Goal: Task Accomplishment & Management: Use online tool/utility

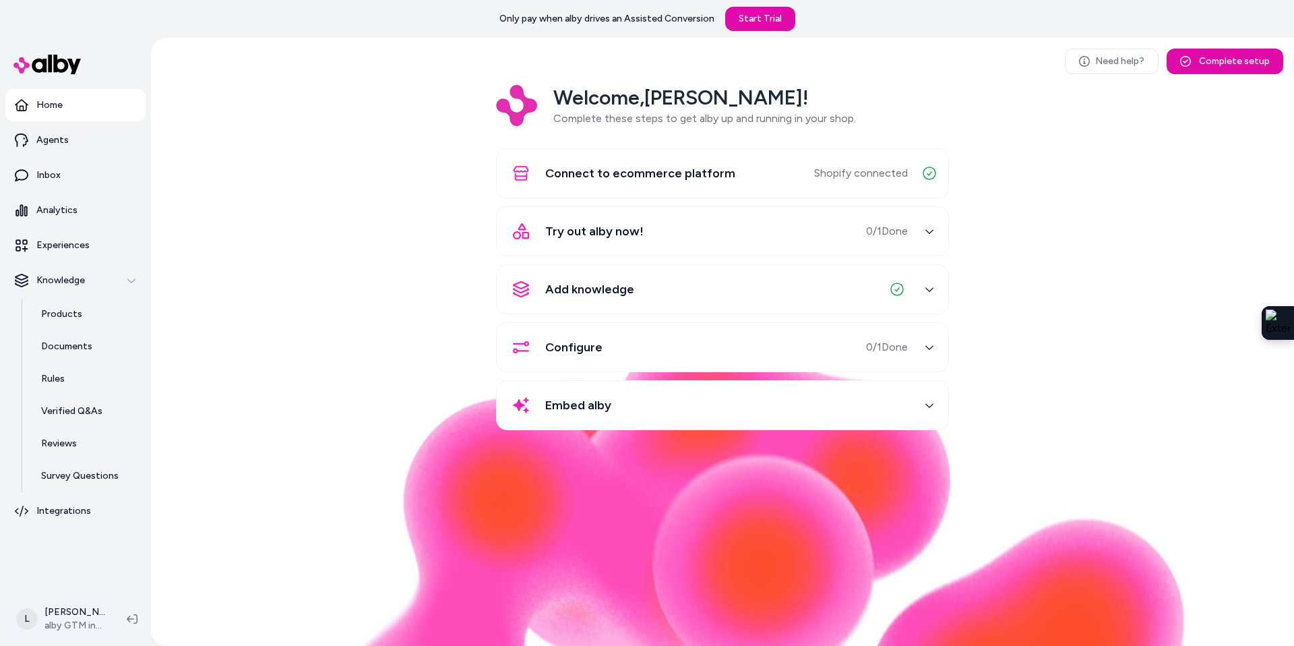
click at [68, 615] on html "Only pay when alby drives an Assisted Conversion Start Trial Home Agents Inbox …" at bounding box center [647, 323] width 1294 height 646
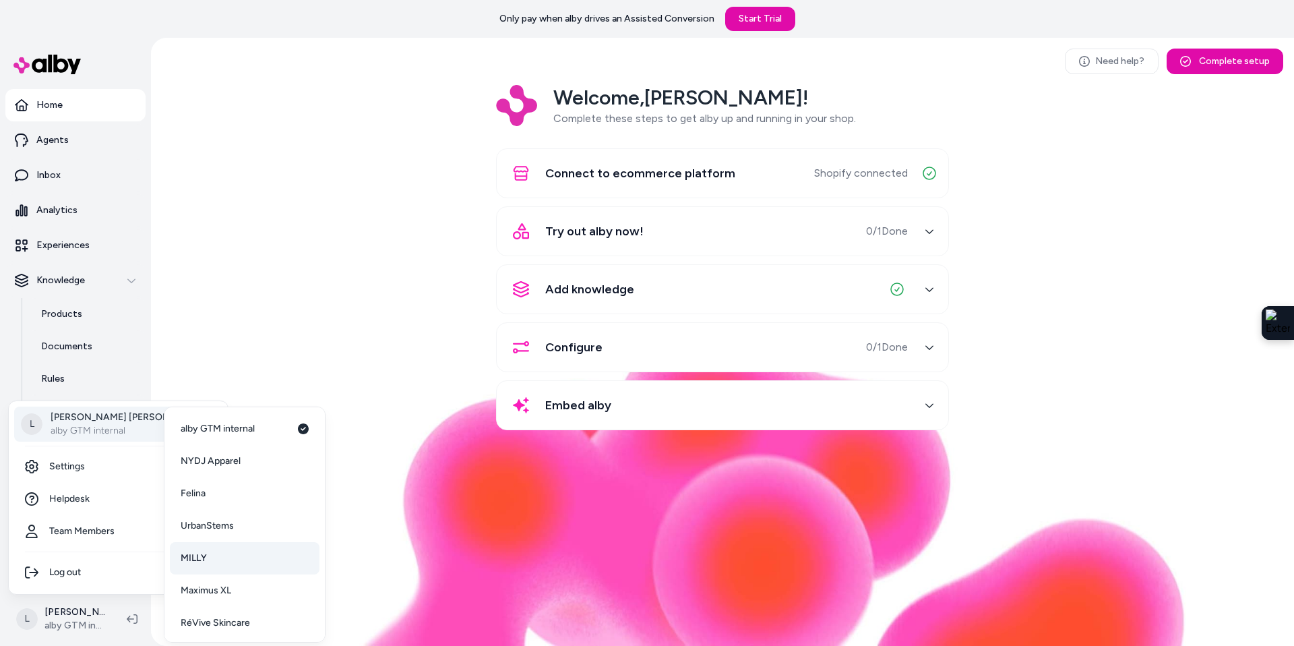
scroll to position [35, 0]
click at [229, 588] on span "RéVive Skincare" at bounding box center [215, 587] width 69 height 13
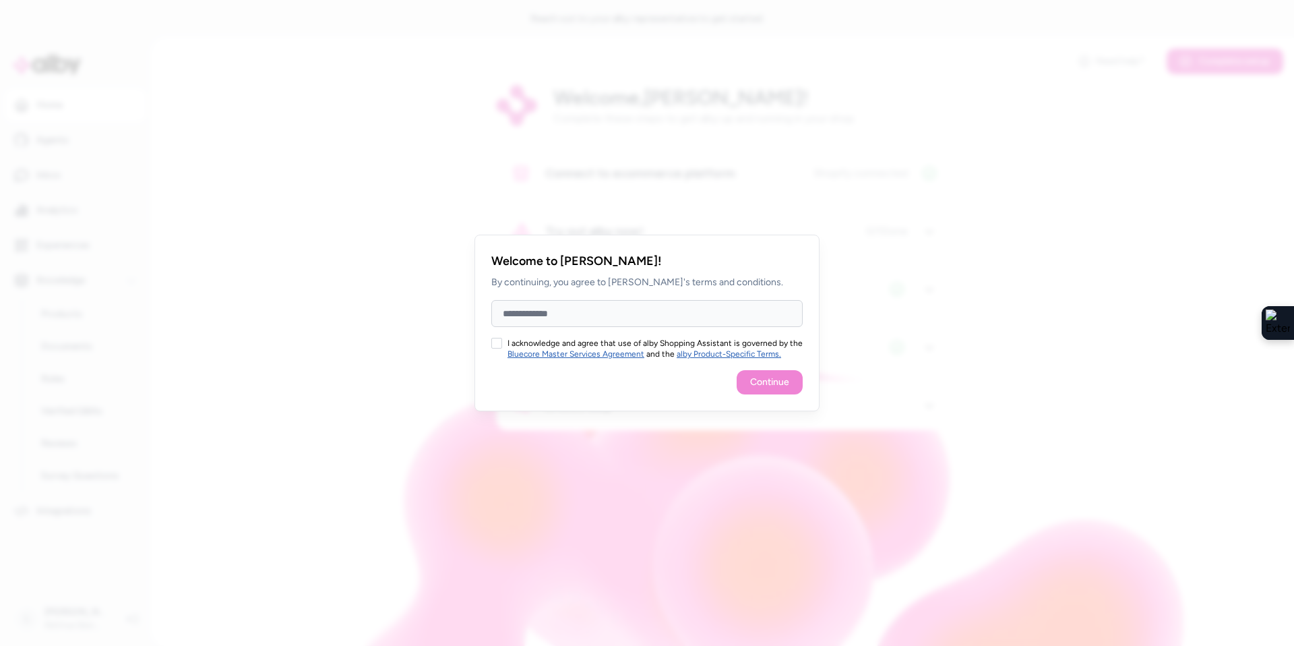
click at [561, 315] on input "Full Name" at bounding box center [646, 313] width 311 height 27
type input "**********"
drag, startPoint x: 498, startPoint y: 345, endPoint x: 632, endPoint y: 360, distance: 134.9
click at [499, 345] on button "I acknowledge and agree that use of alby Shopping Assistant is governed by the …" at bounding box center [496, 343] width 11 height 11
click at [764, 377] on button "Continue" at bounding box center [770, 382] width 66 height 24
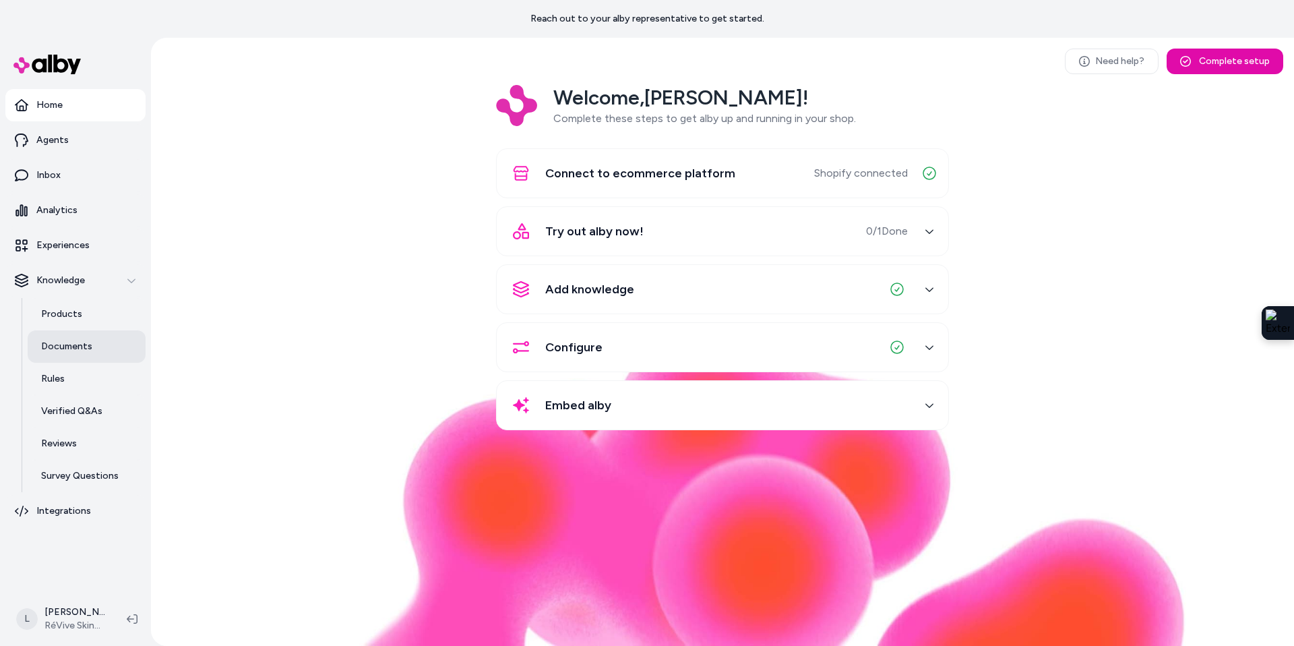
click at [78, 352] on p "Documents" at bounding box center [66, 346] width 51 height 13
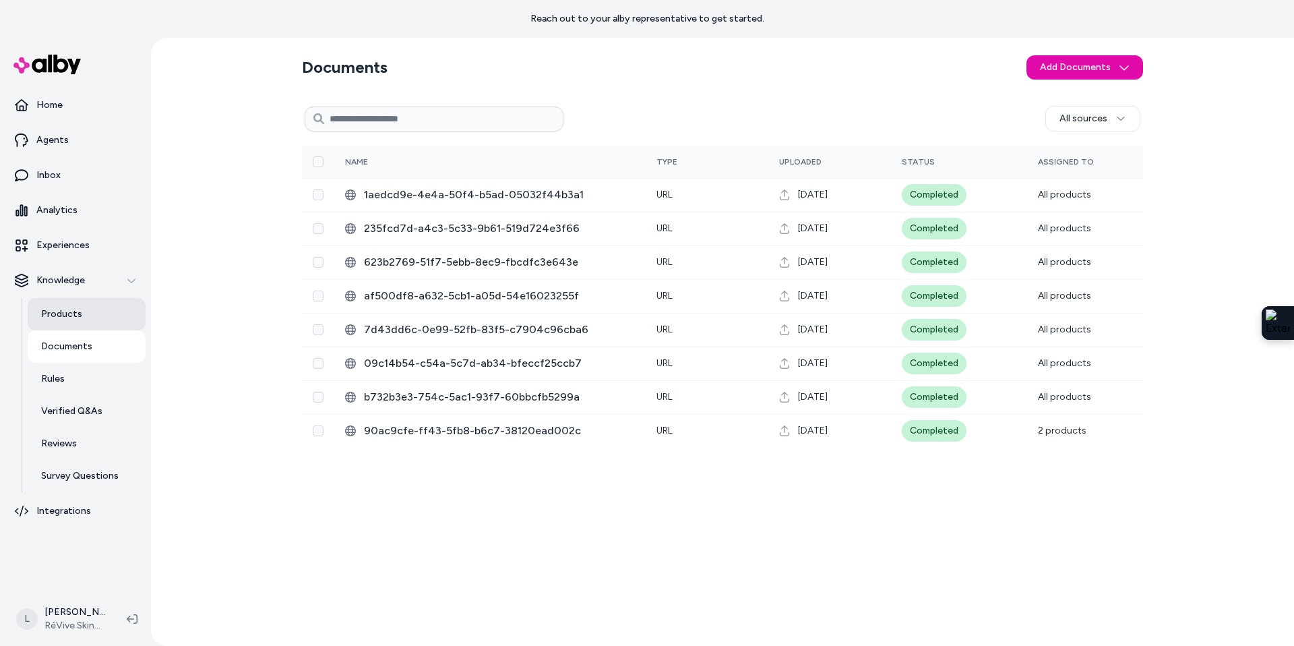
click at [78, 313] on p "Products" at bounding box center [61, 313] width 41 height 13
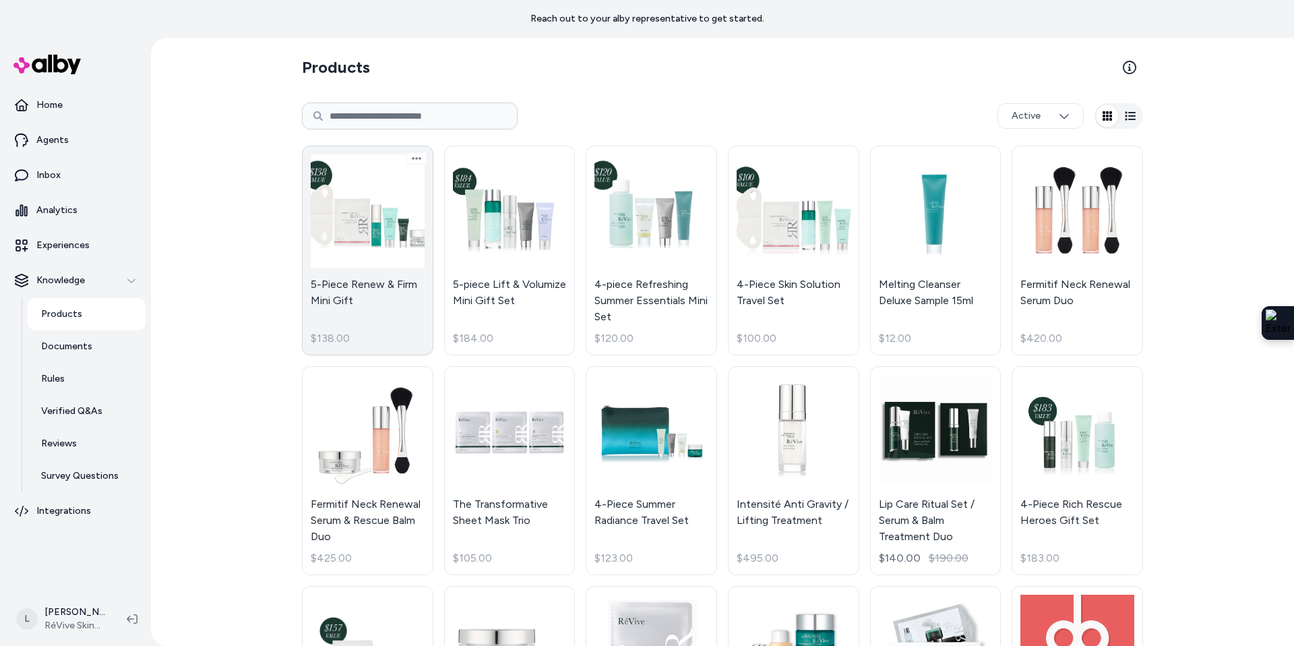
click at [369, 227] on link "5-Piece Renew & Firm Mini Gift $138.00" at bounding box center [367, 251] width 131 height 210
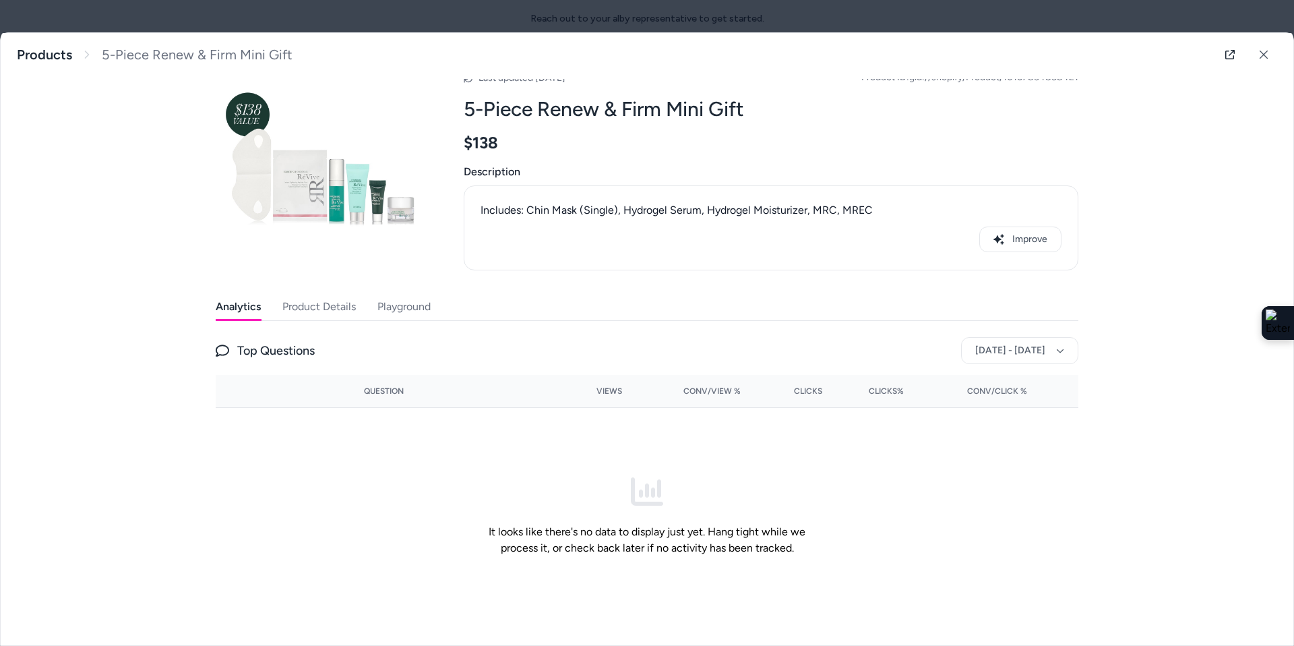
scroll to position [20, 0]
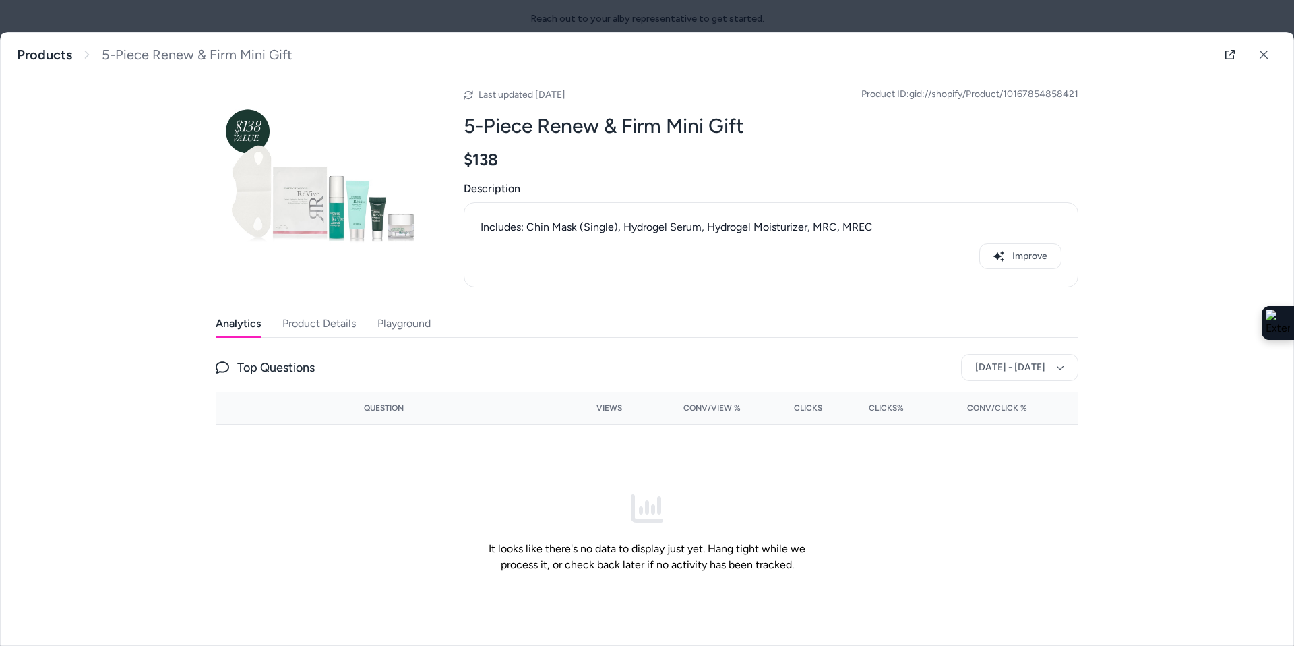
click at [413, 305] on div "Last updated [DATE] Product ID: gid://shopify/Product/10167854858421 5-Piece Re…" at bounding box center [647, 351] width 863 height 578
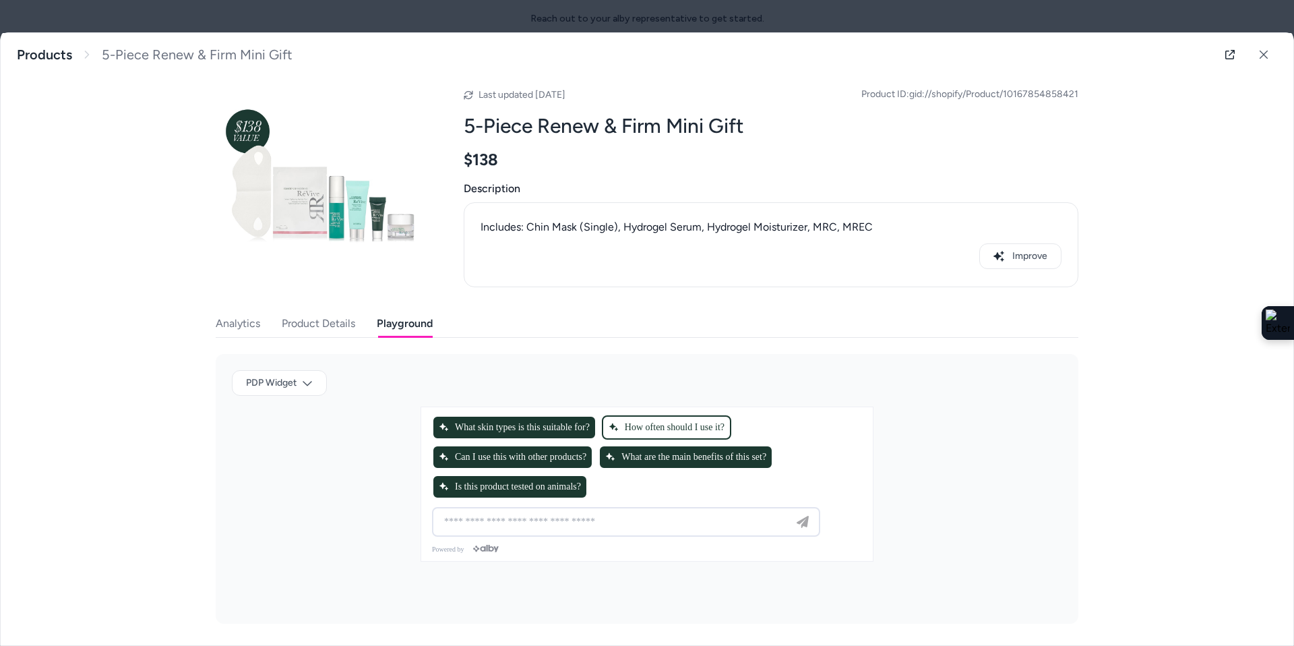
click at [681, 422] on span "How often should I use it?" at bounding box center [667, 427] width 116 height 11
type input "**********"
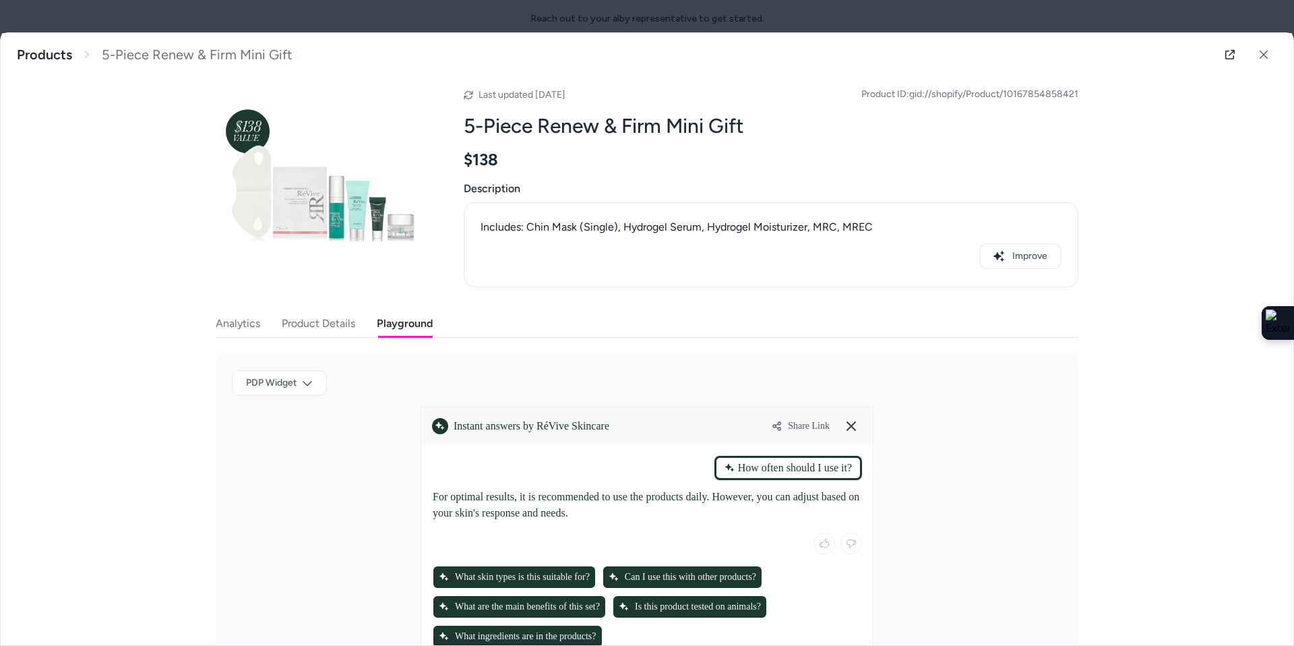
scroll to position [137, 0]
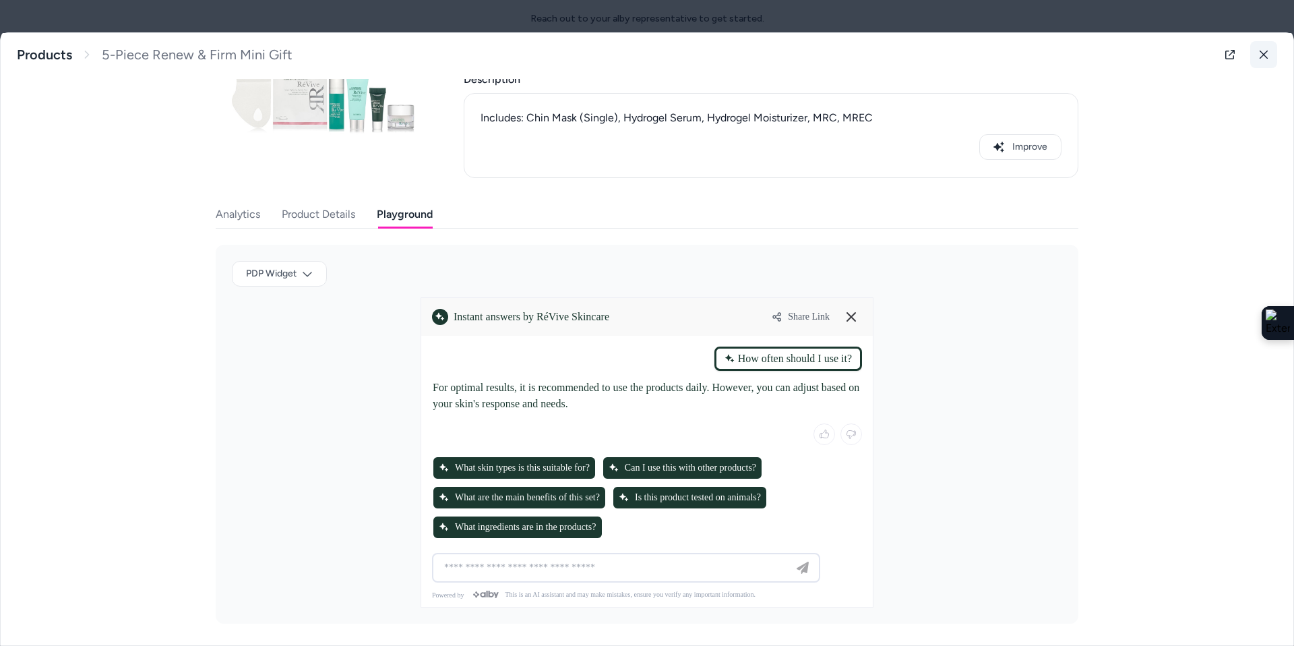
click at [1269, 53] on button at bounding box center [1263, 54] width 27 height 27
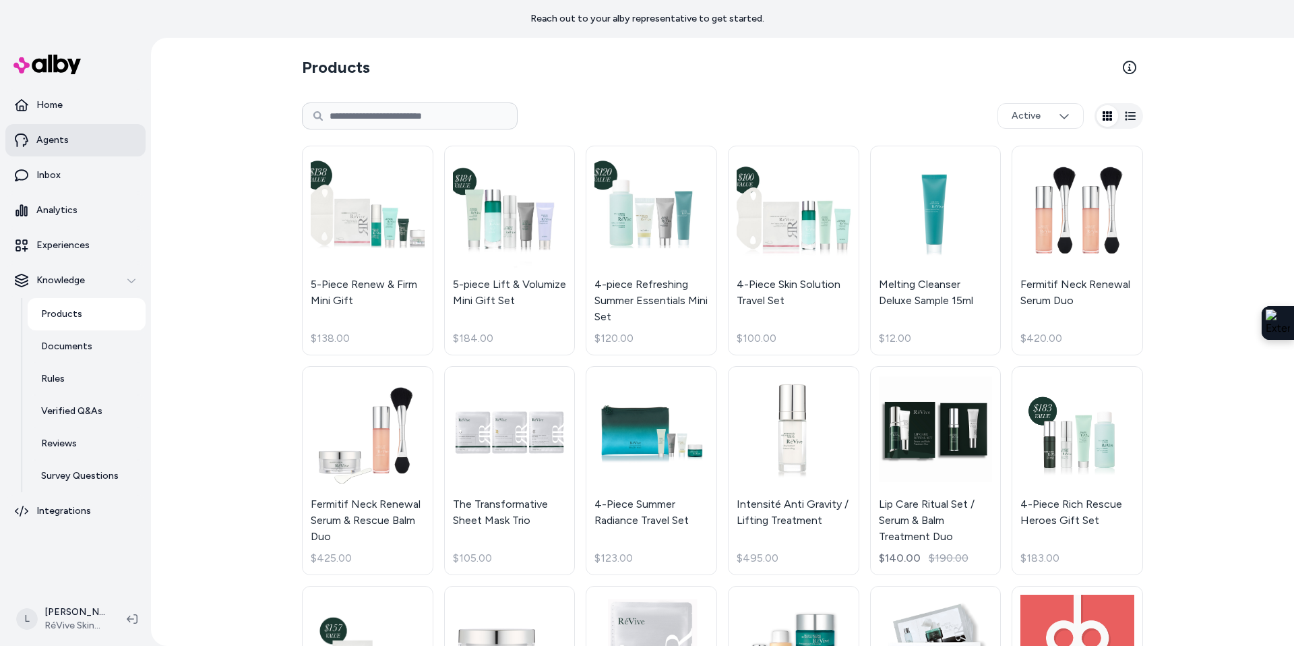
click at [54, 140] on p "Agents" at bounding box center [52, 139] width 32 height 13
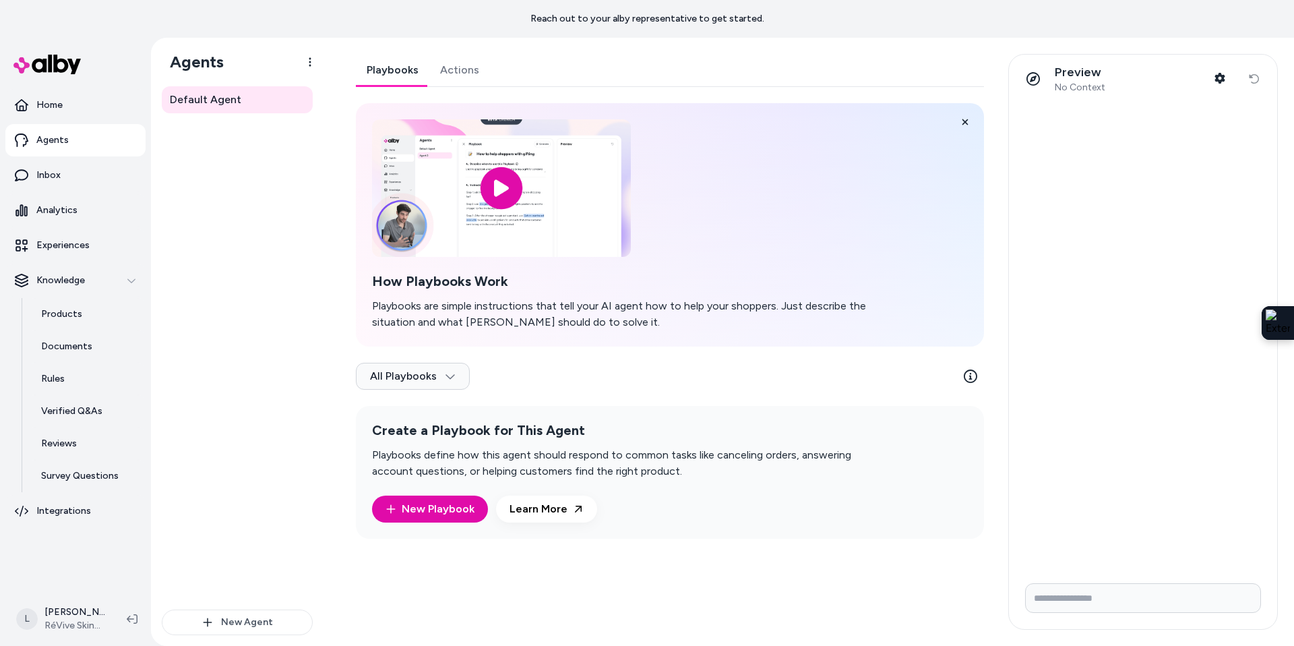
click at [458, 64] on link "Actions" at bounding box center [459, 70] width 61 height 32
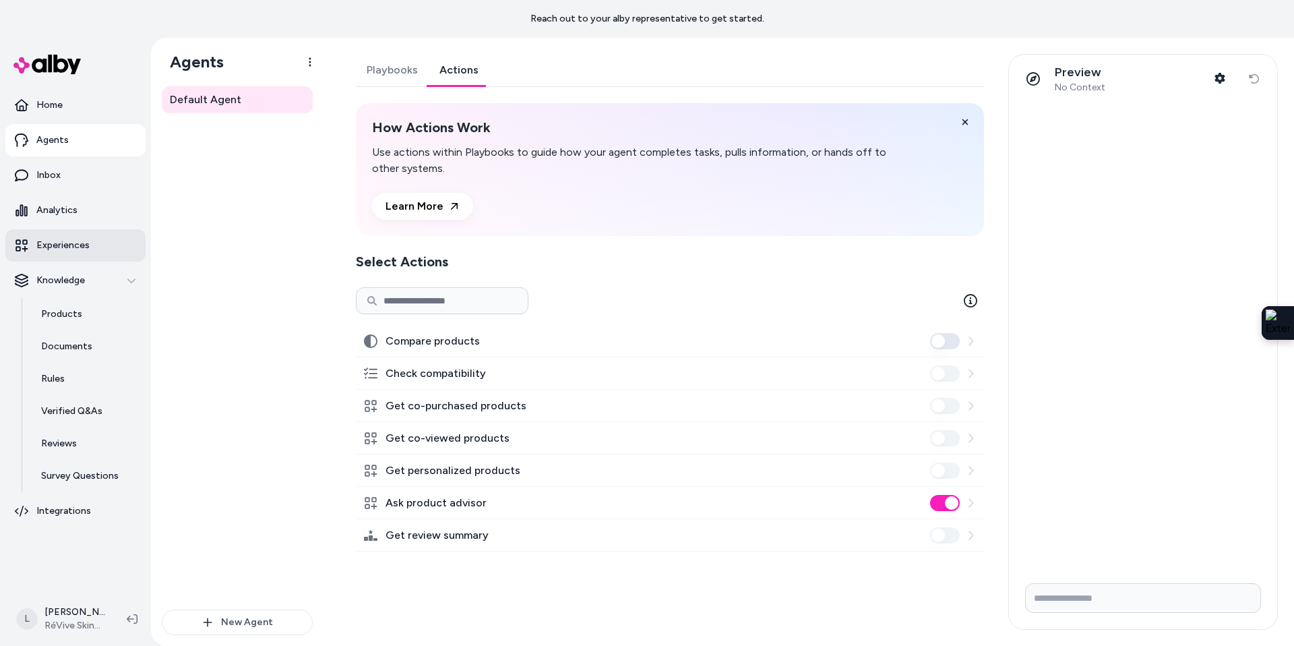
click at [63, 243] on p "Experiences" at bounding box center [62, 245] width 53 height 13
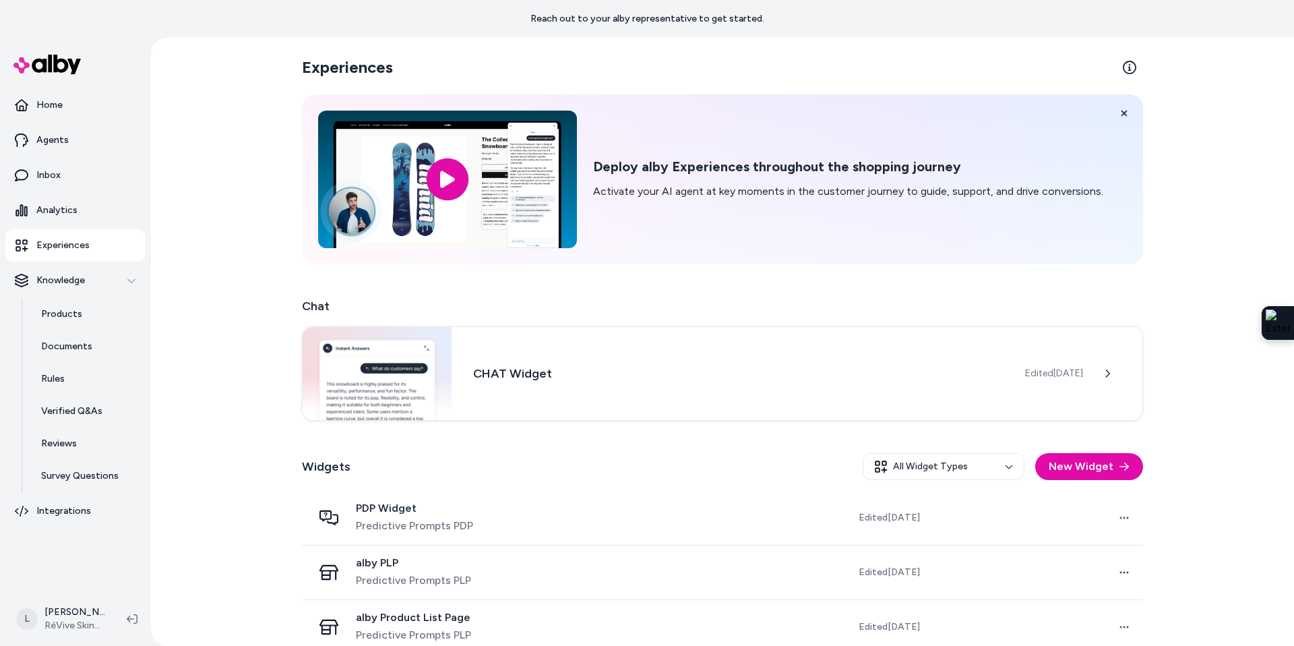
scroll to position [19, 0]
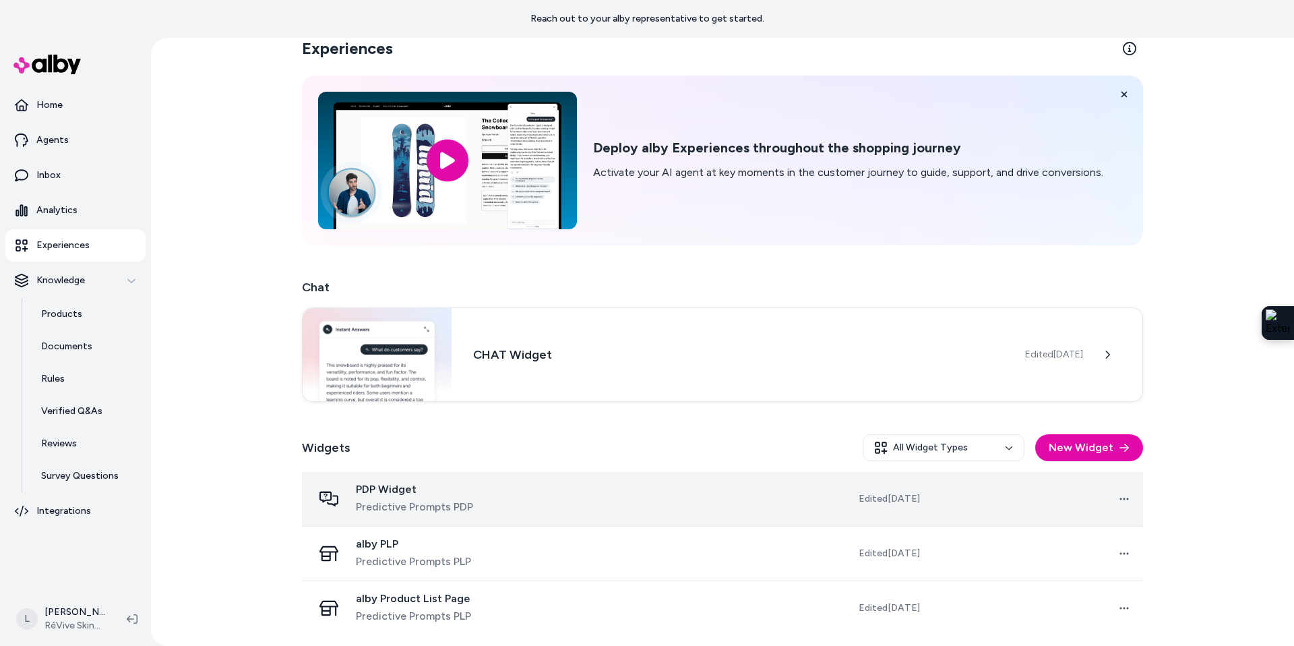
click at [508, 490] on div "PDP Widget Predictive Prompts PDP" at bounding box center [423, 499] width 220 height 32
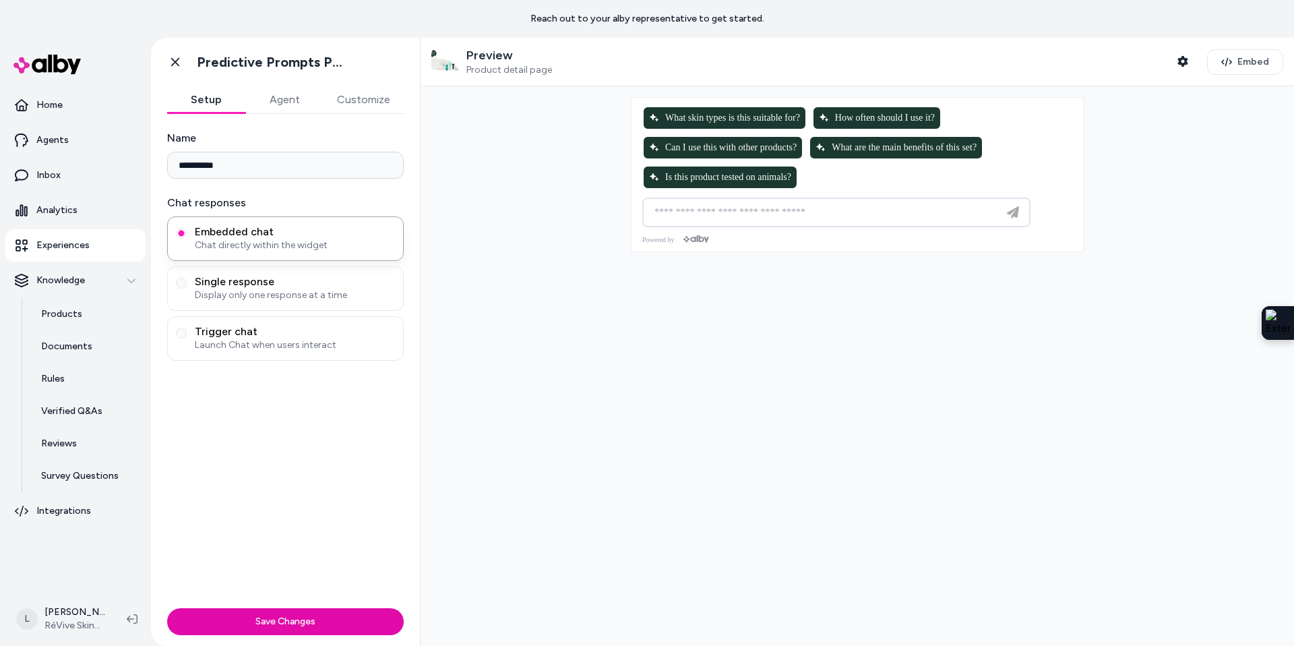
click at [292, 106] on button "Agent" at bounding box center [284, 99] width 78 height 27
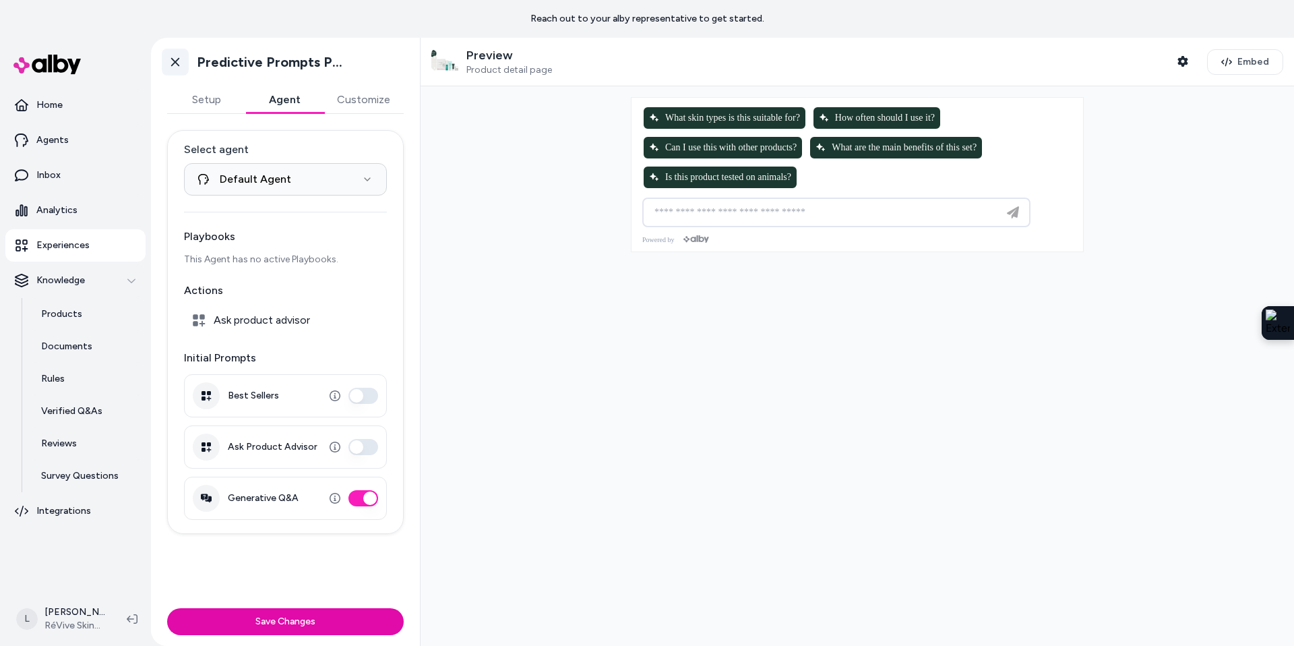
click at [173, 62] on icon at bounding box center [174, 61] width 13 height 13
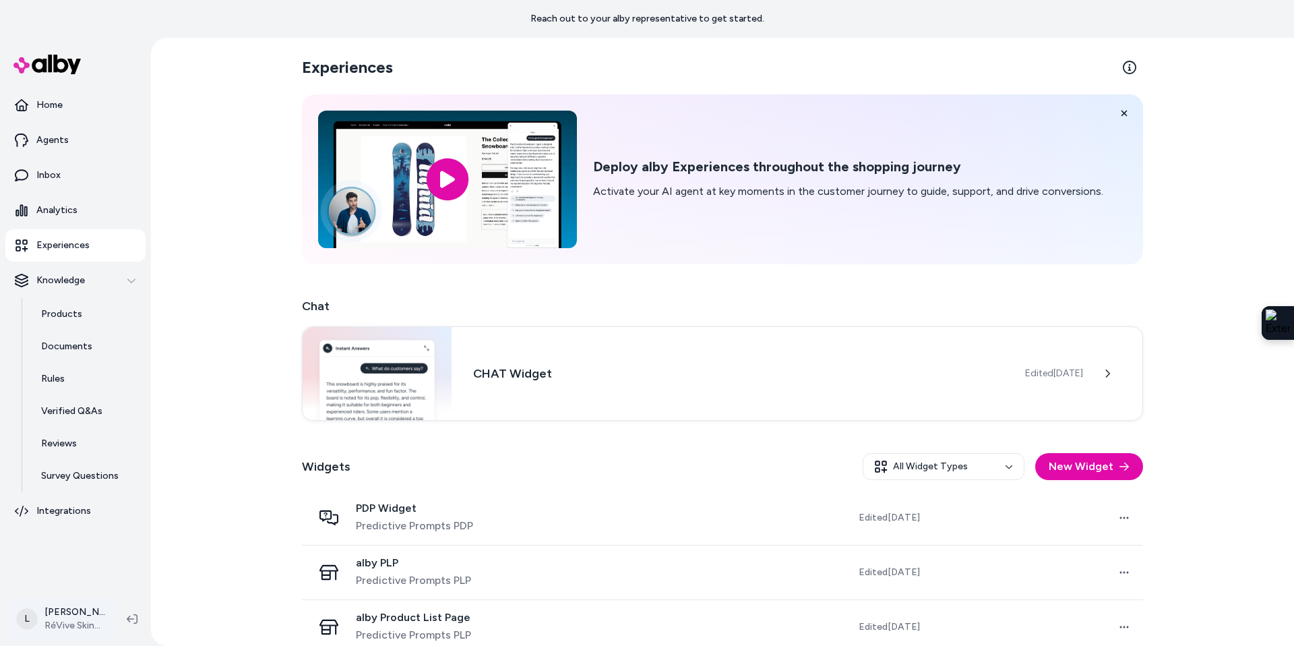
click at [71, 619] on html "Reach out to your alby representative to get started. Home Agents Inbox Analyti…" at bounding box center [647, 323] width 1294 height 646
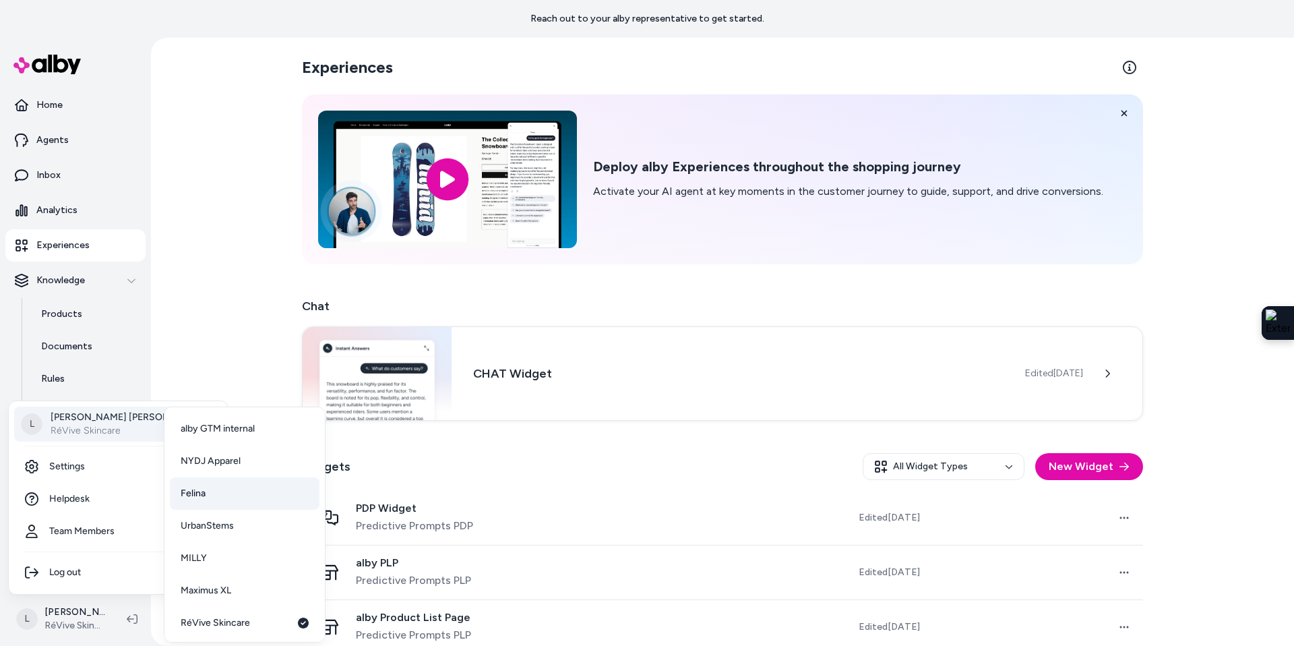
click at [196, 494] on span "Felina" at bounding box center [193, 493] width 25 height 13
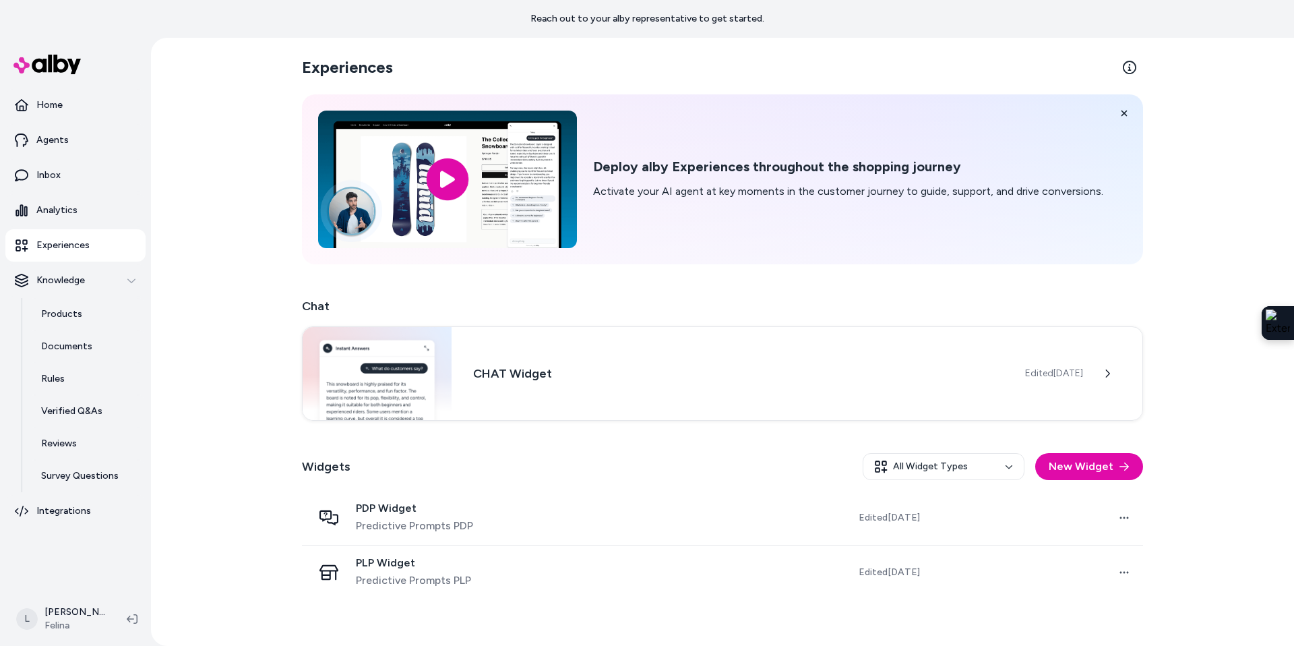
click at [1208, 114] on div "Experiences Deploy alby Experiences throughout the shopping journey Activate yo…" at bounding box center [722, 342] width 1143 height 608
click at [47, 274] on p "Knowledge" at bounding box center [60, 280] width 49 height 13
click at [49, 275] on p "Knowledge" at bounding box center [60, 280] width 49 height 13
click at [73, 504] on p "Integrations" at bounding box center [63, 510] width 55 height 13
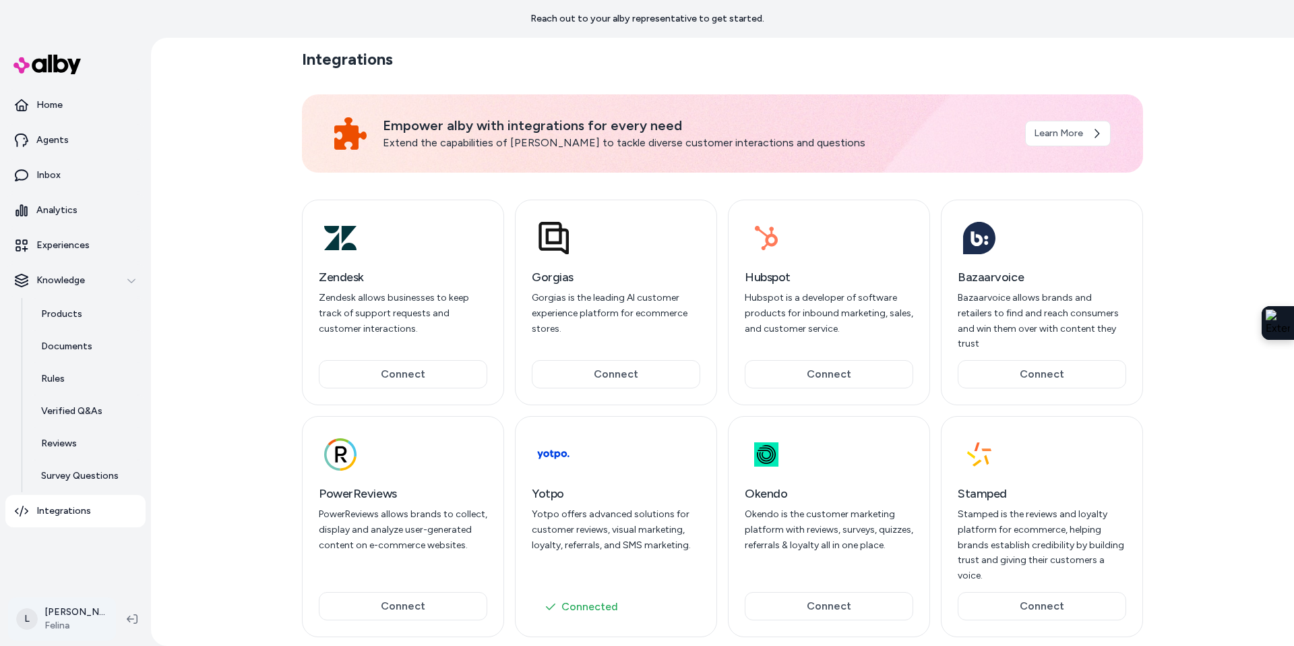
click at [79, 613] on html "Reach out to your alby representative to get started. Home Agents Inbox Analyti…" at bounding box center [647, 323] width 1294 height 646
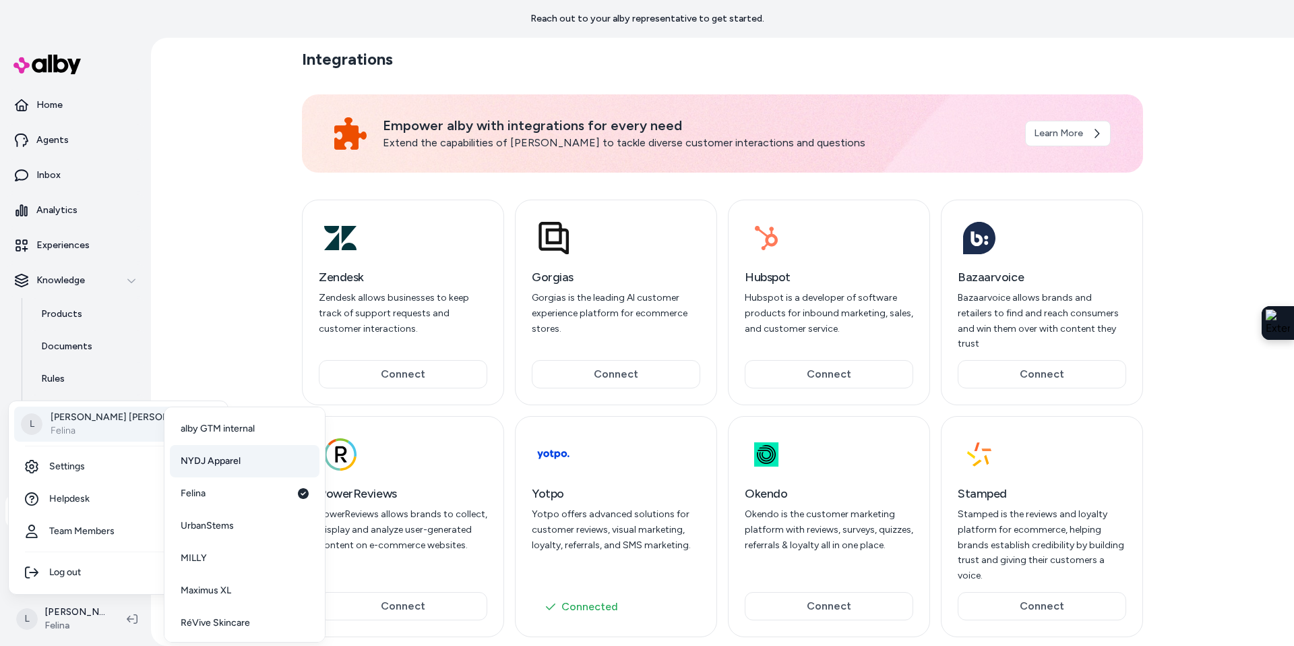
scroll to position [35, 0]
click at [222, 592] on span "RéVive Skincare" at bounding box center [215, 587] width 69 height 13
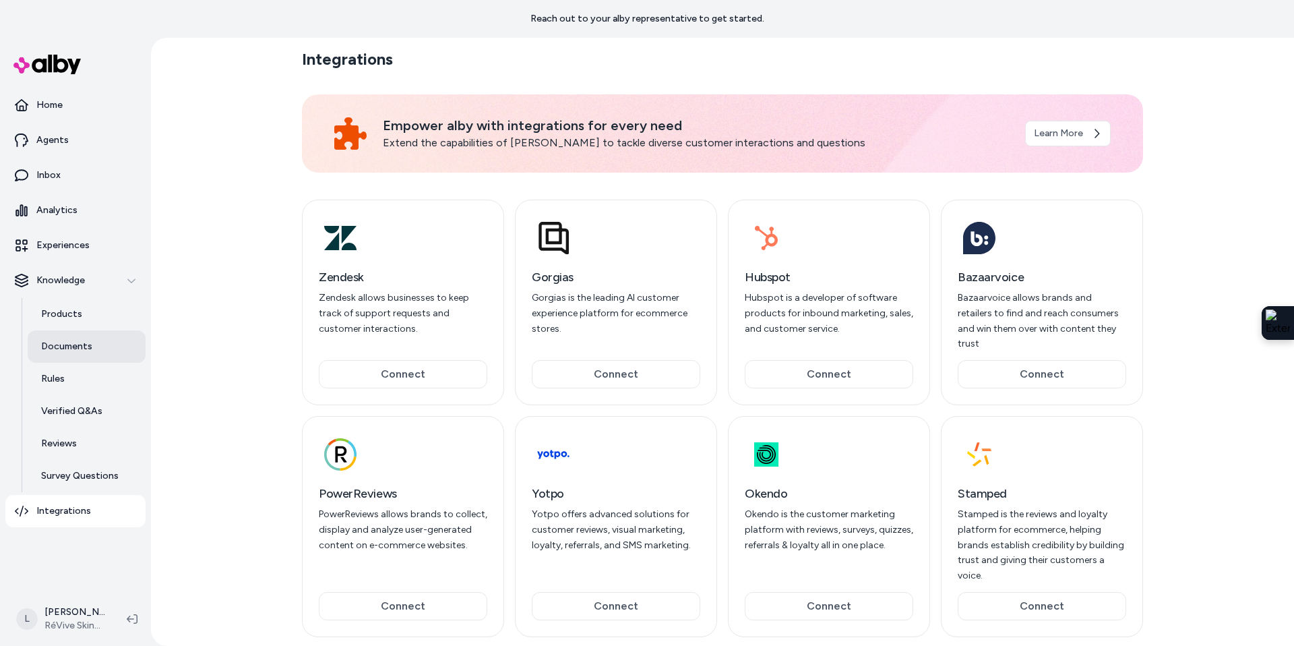
click at [69, 348] on p "Documents" at bounding box center [66, 346] width 51 height 13
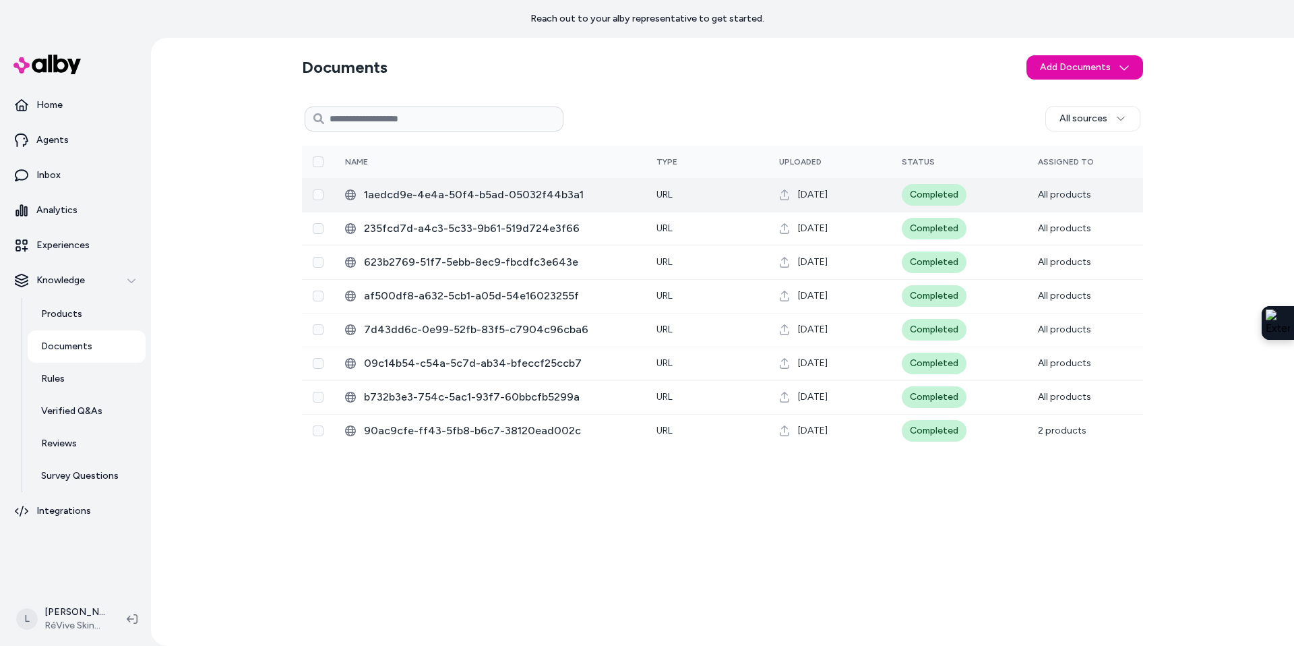
click at [599, 197] on span "1aedcd9e-4e4a-50f4-b5ad-05032f44b3a1" at bounding box center [499, 195] width 271 height 16
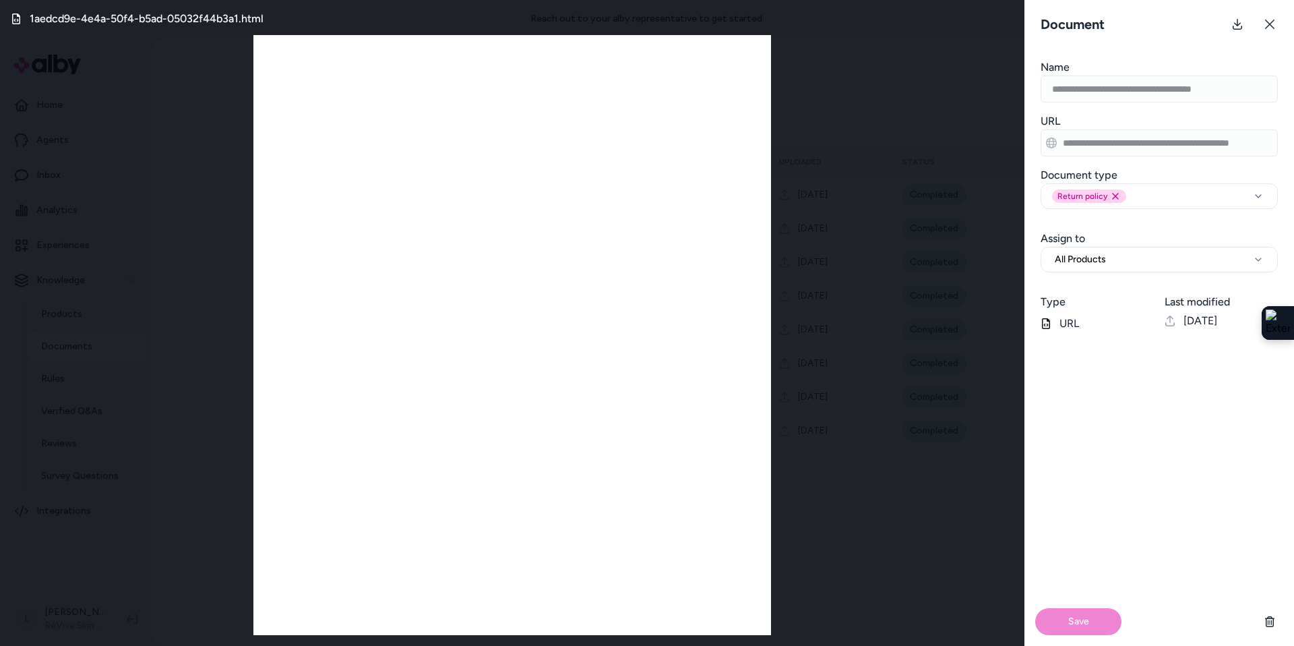
click at [1276, 20] on button at bounding box center [1269, 24] width 27 height 27
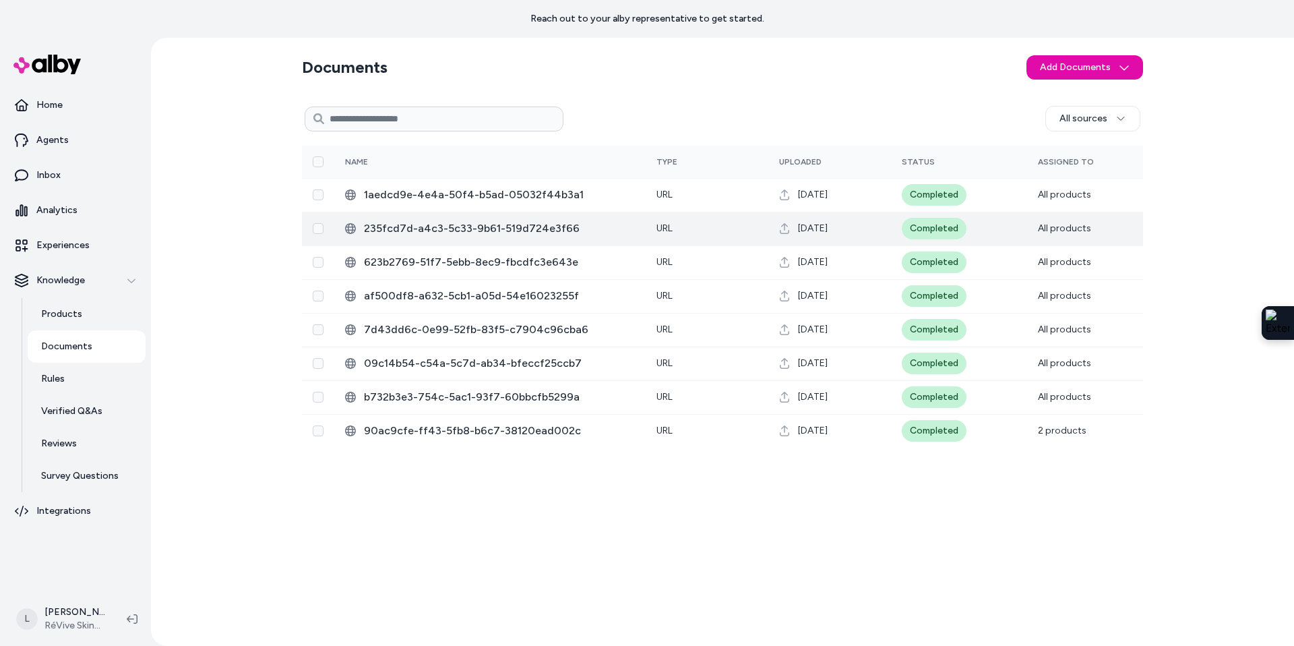
click at [587, 233] on span "235fcd7d-a4c3-5c33-9b61-519d724e3f66" at bounding box center [499, 228] width 271 height 16
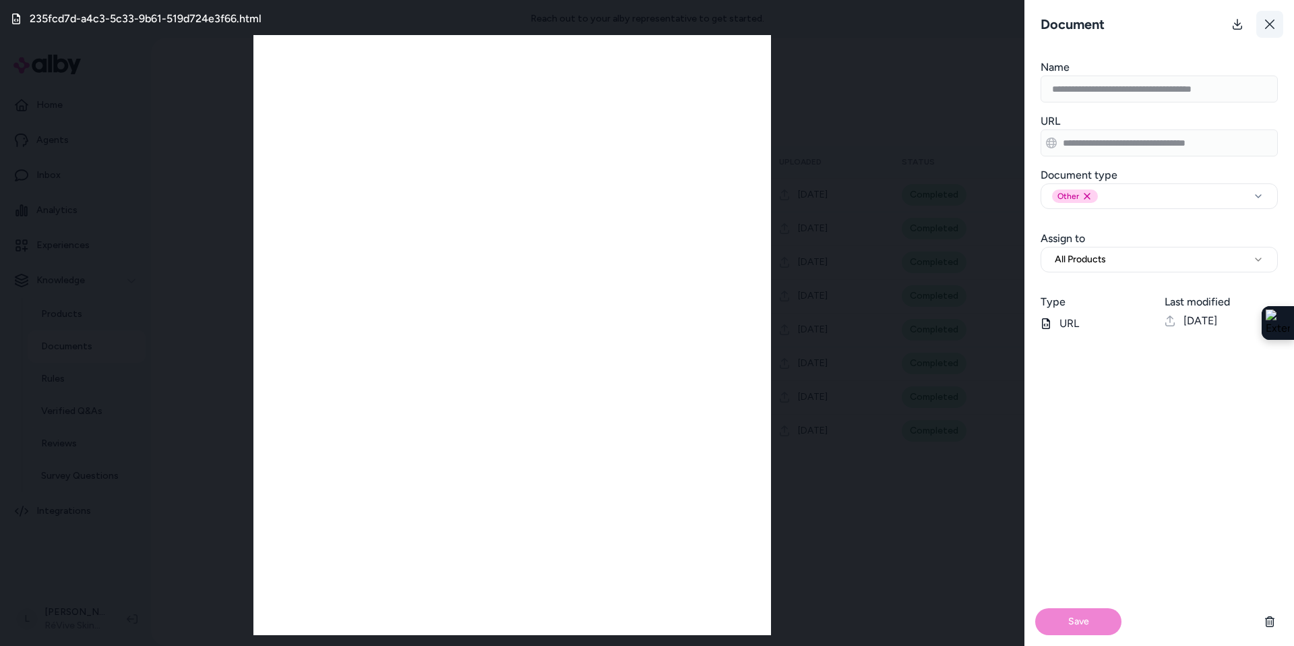
click at [1276, 26] on button at bounding box center [1269, 24] width 27 height 27
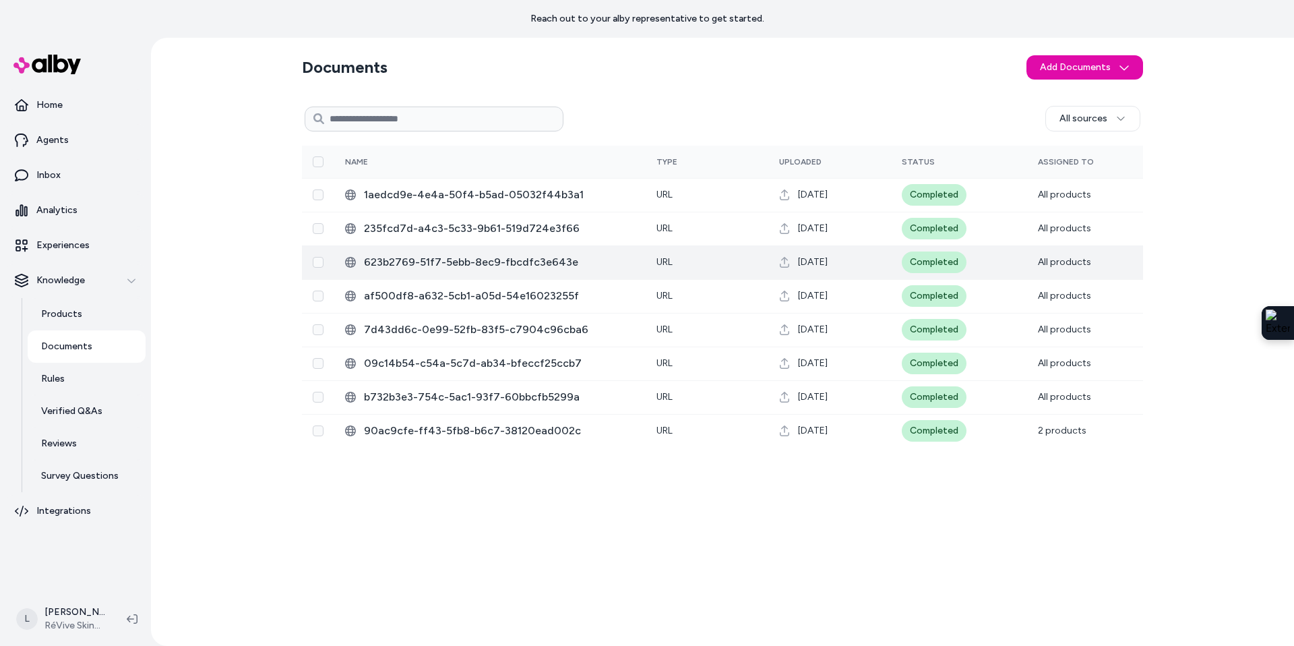
click at [591, 266] on span "623b2769-51f7-5ebb-8ec9-fbcdfc3e643e" at bounding box center [499, 262] width 271 height 16
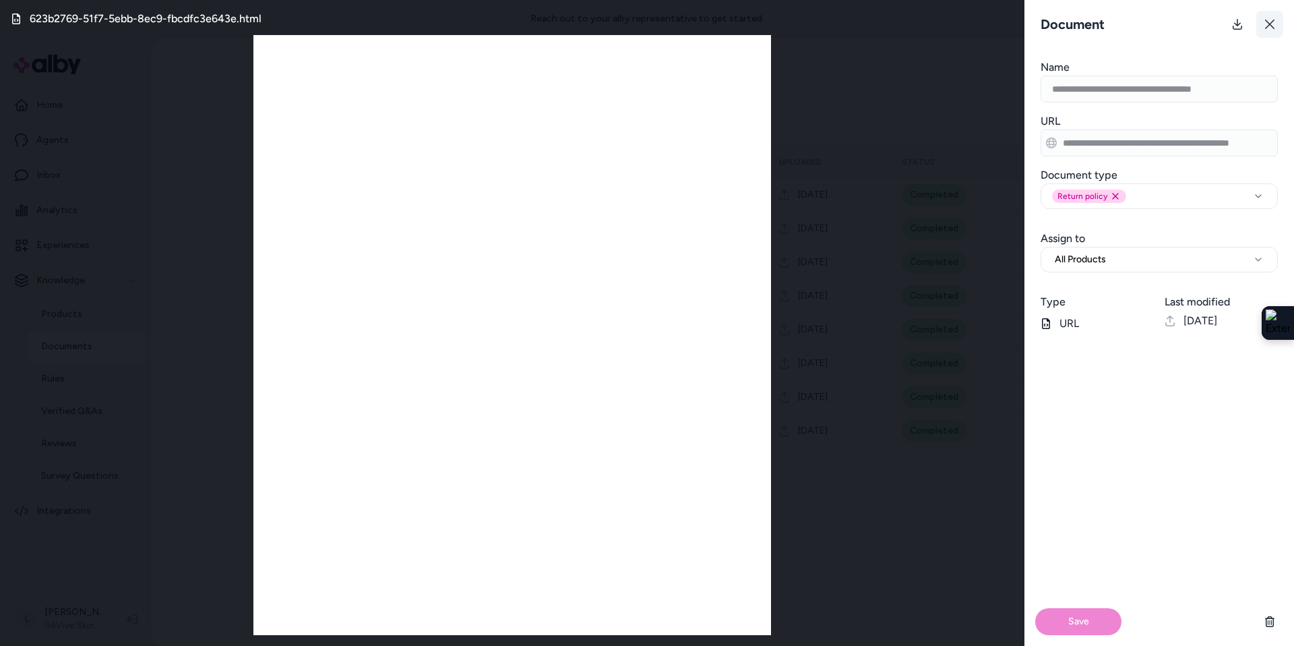
click at [1269, 21] on icon at bounding box center [1269, 24] width 11 height 11
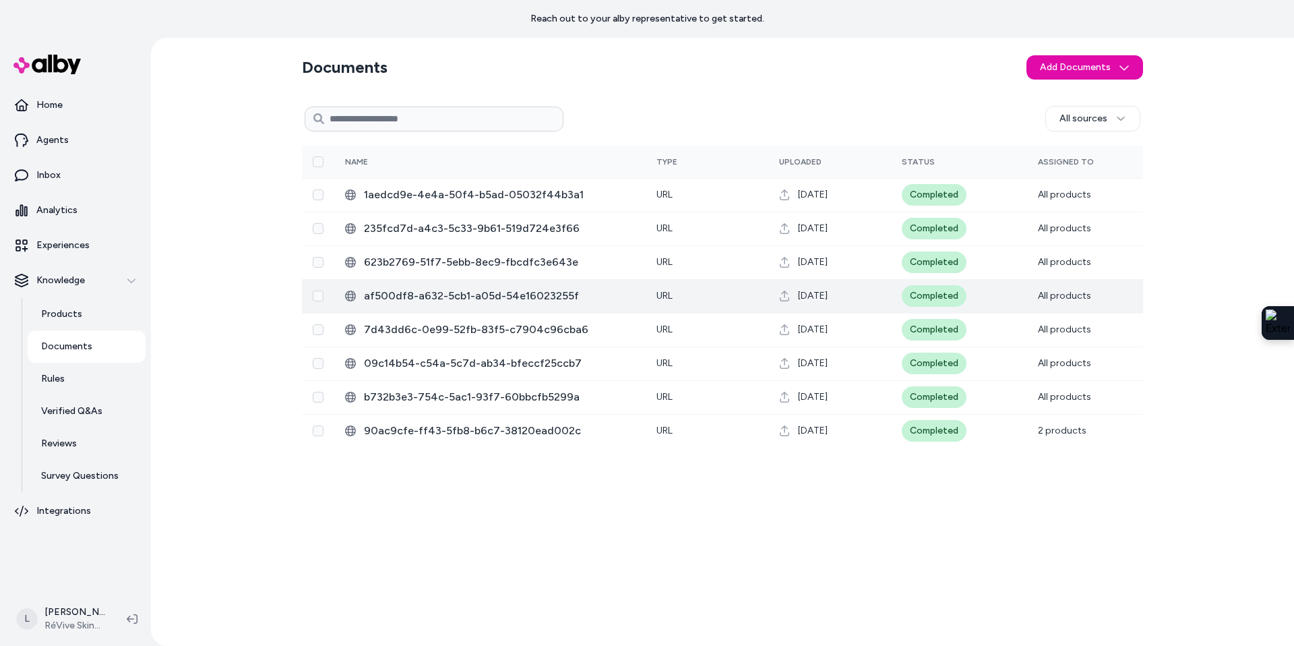
click at [598, 301] on span "af500df8-a632-5cb1-a05d-54e16023255f" at bounding box center [499, 296] width 271 height 16
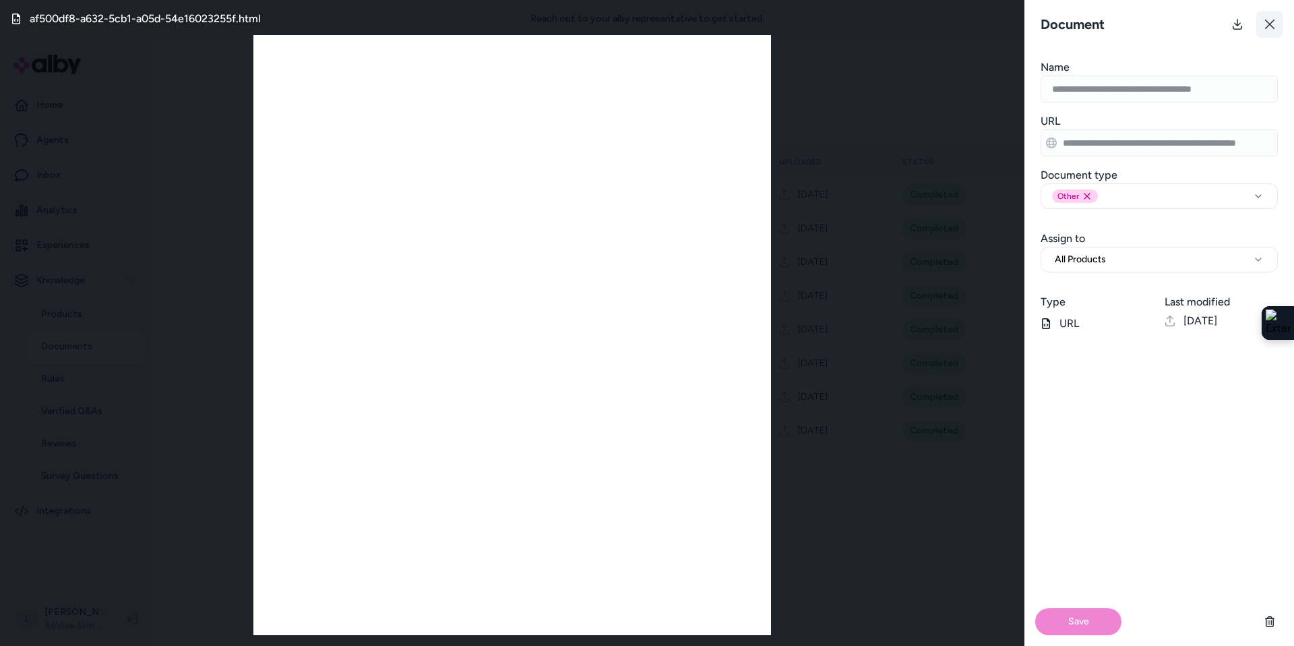
click at [1271, 26] on icon at bounding box center [1269, 24] width 11 height 11
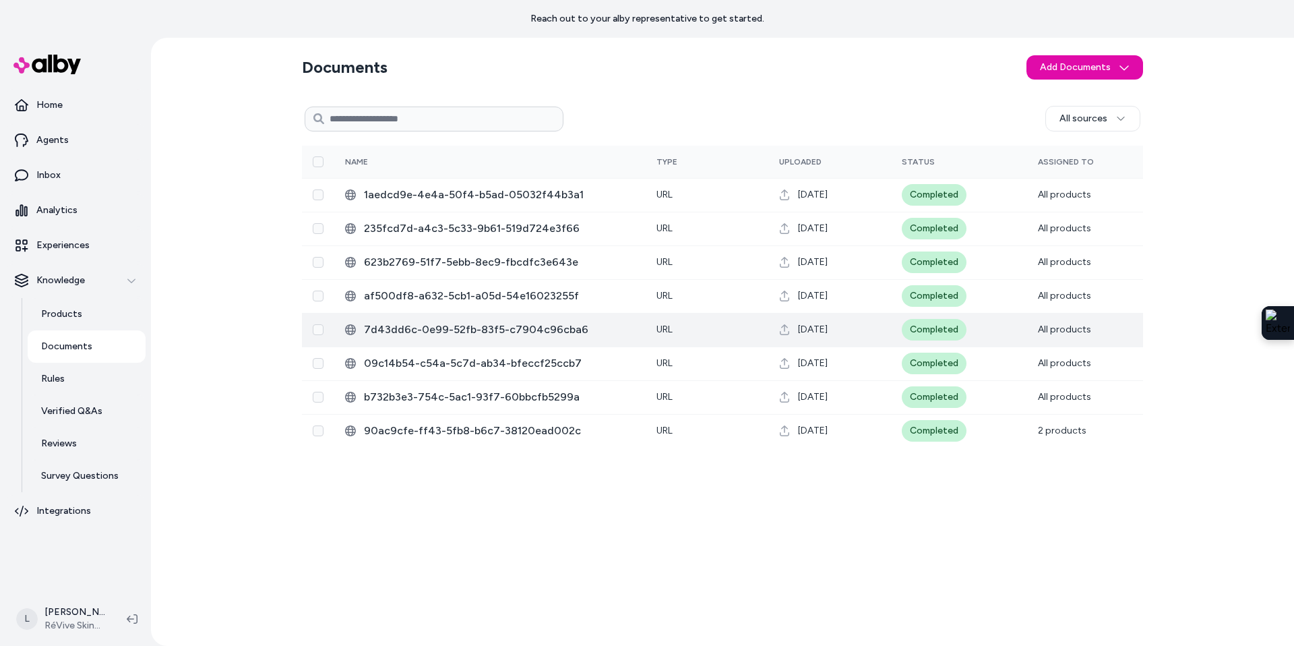
click at [606, 330] on span "7d43dd6c-0e99-52fb-83f5-c7904c96cba6" at bounding box center [499, 329] width 271 height 16
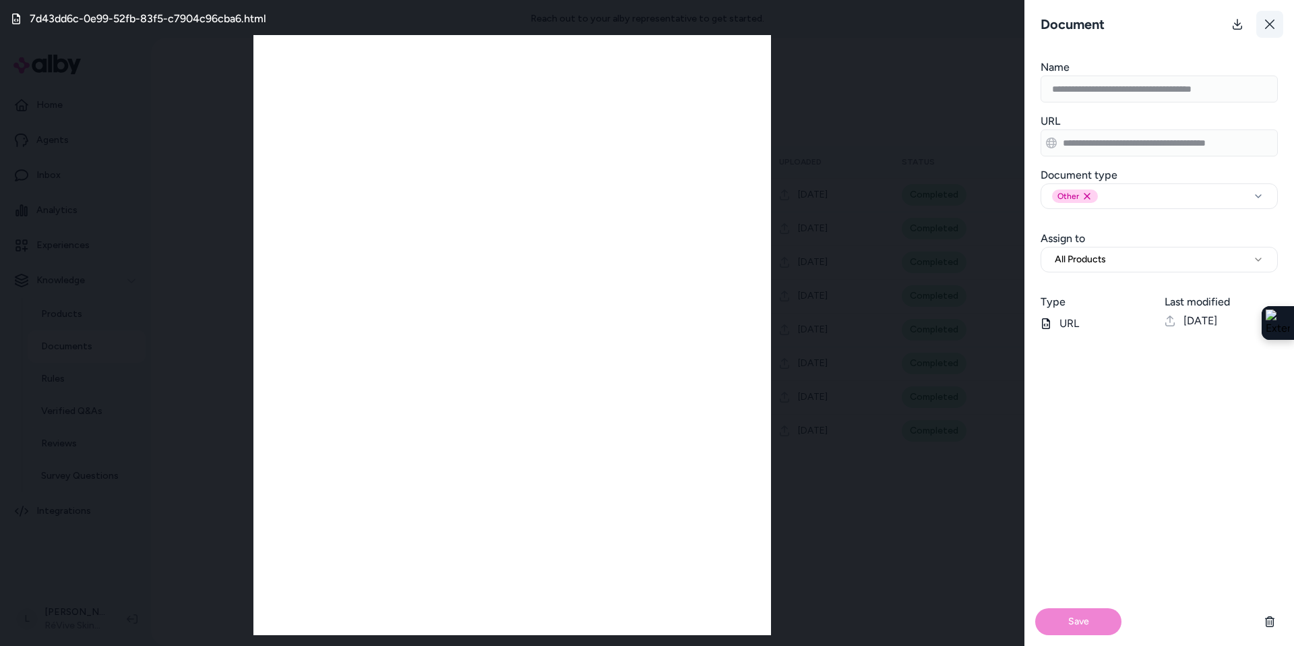
click at [1280, 27] on button at bounding box center [1269, 24] width 27 height 27
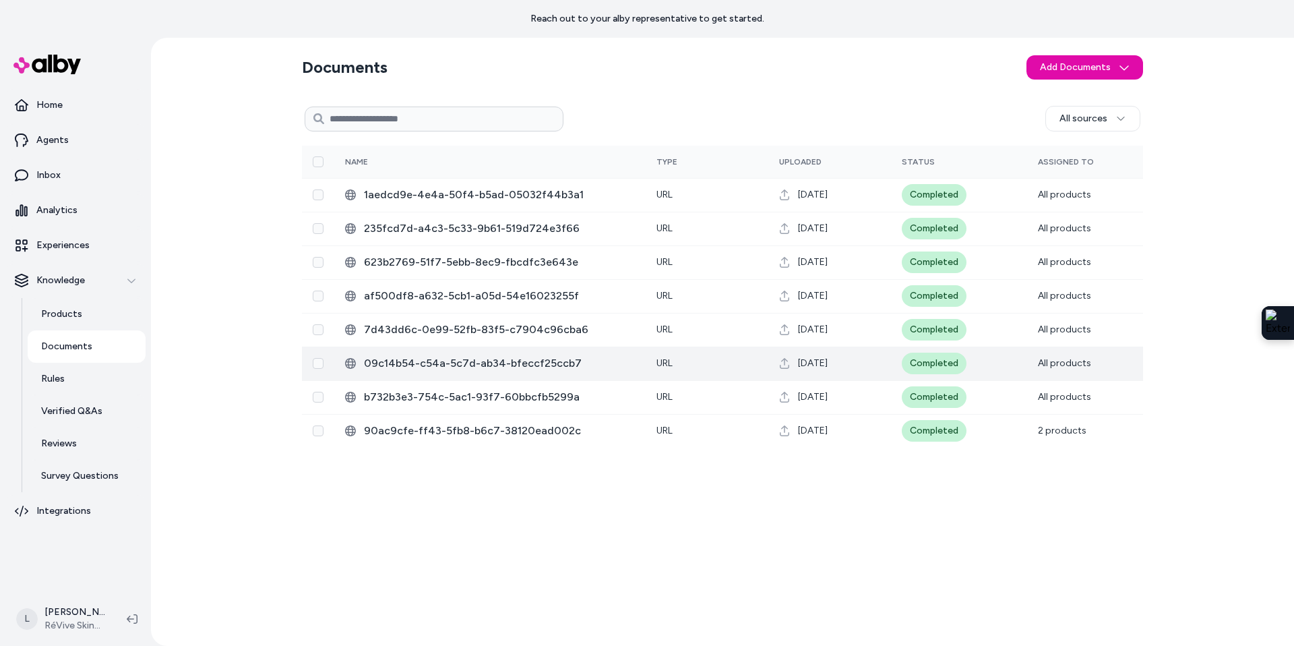
click at [623, 354] on td "09c14b54-c54a-5c7d-ab34-bfeccf25ccb7" at bounding box center [489, 363] width 311 height 34
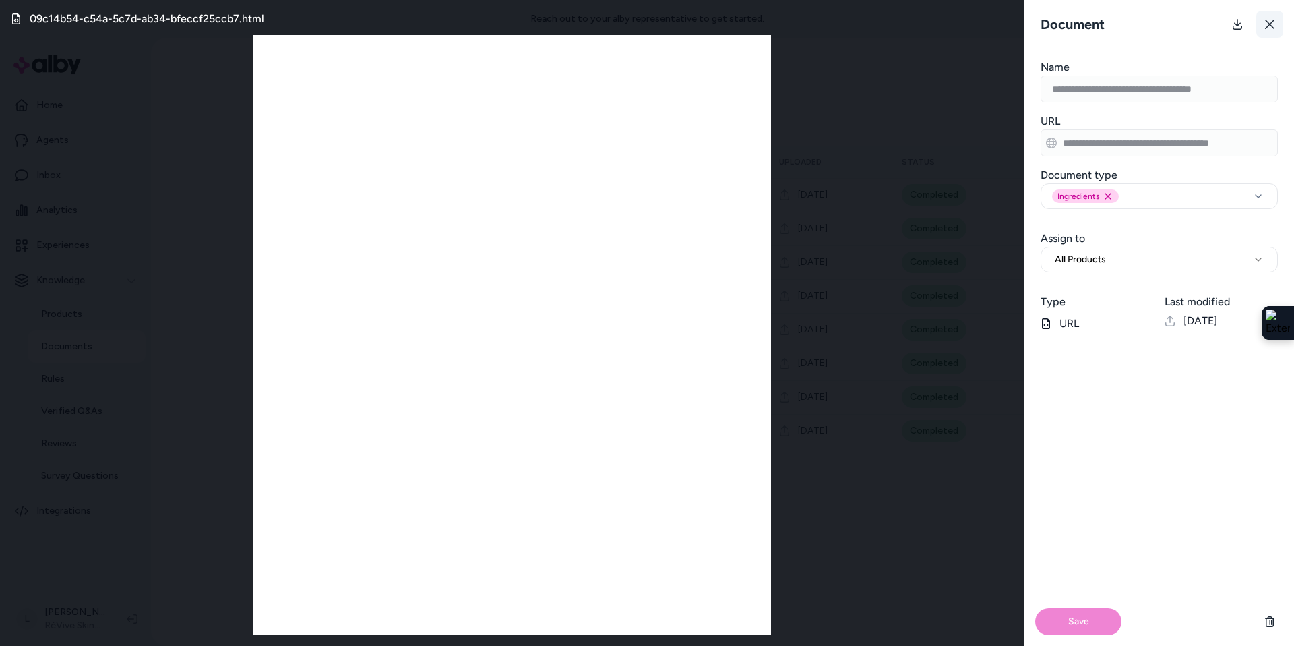
click at [1262, 24] on button at bounding box center [1269, 24] width 27 height 27
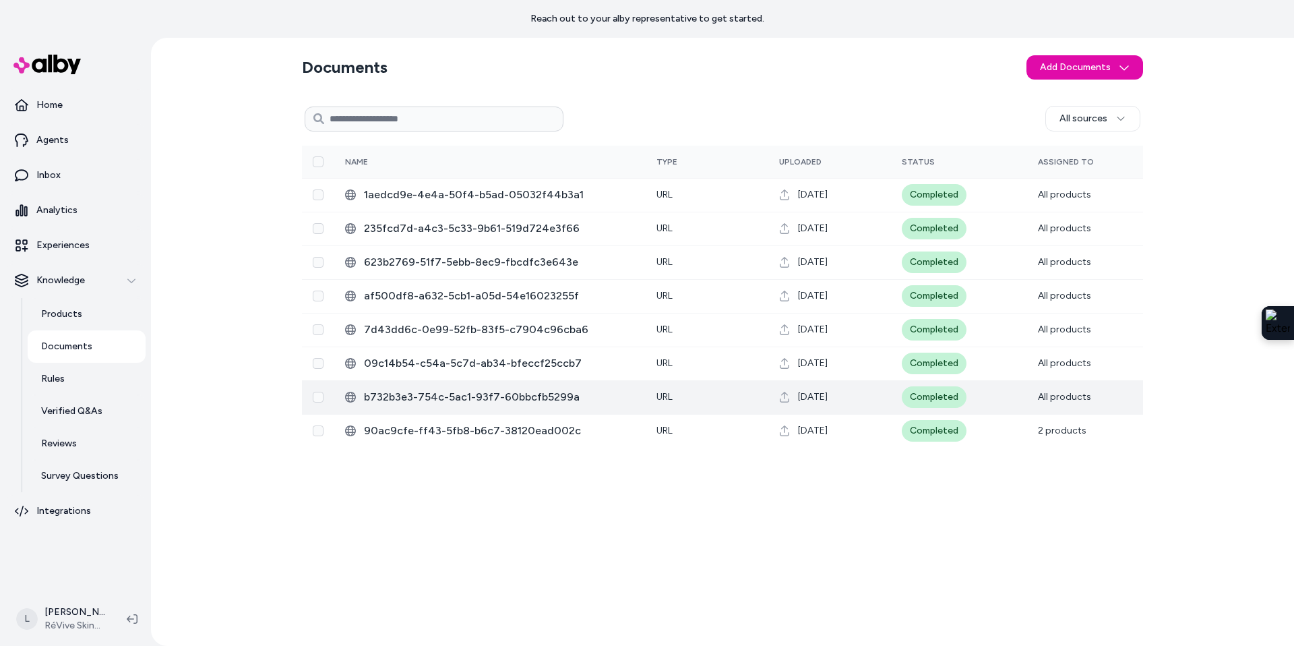
click at [610, 389] on span "b732b3e3-754c-5ac1-93f7-60bbcfb5299a" at bounding box center [499, 397] width 271 height 16
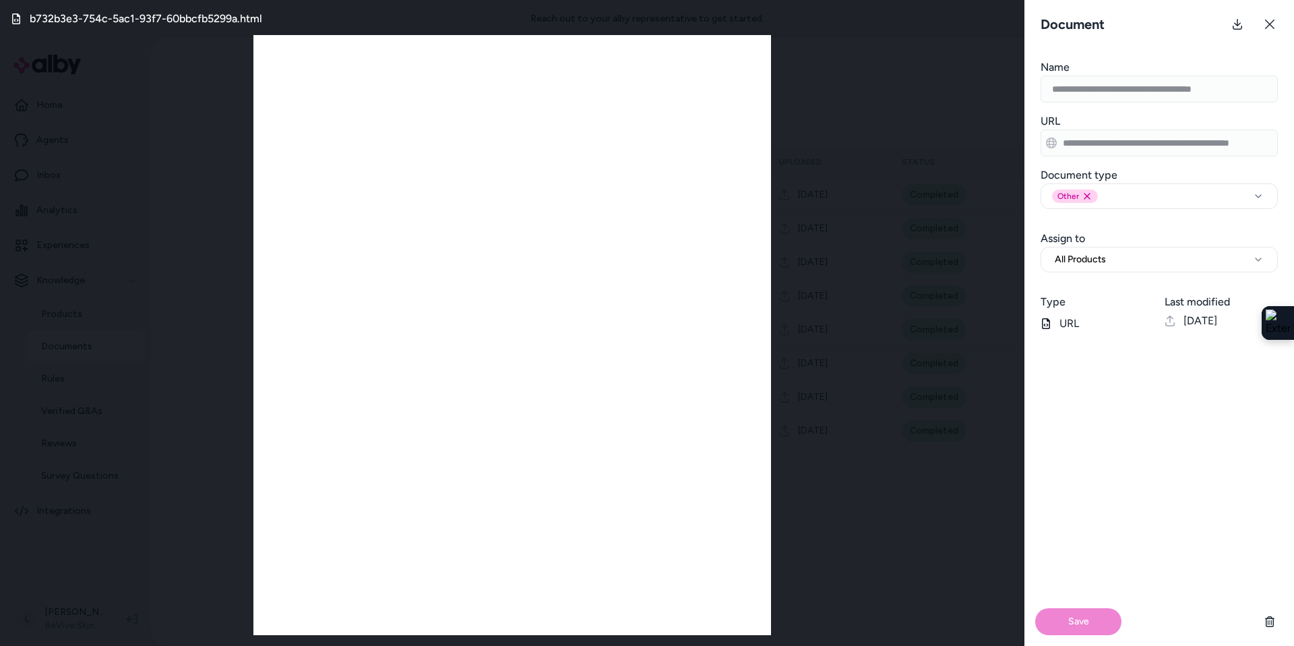
drag, startPoint x: 1271, startPoint y: 28, endPoint x: 1211, endPoint y: 64, distance: 70.2
click at [1271, 28] on icon at bounding box center [1269, 24] width 11 height 11
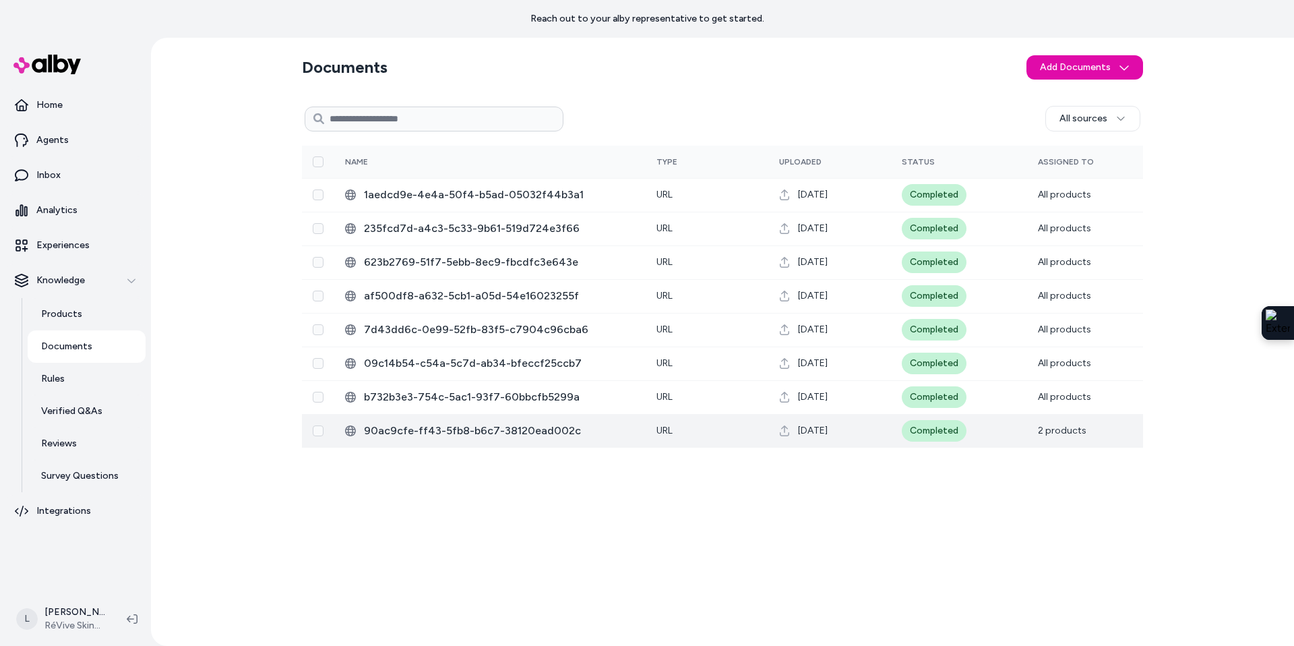
click at [630, 430] on span "90ac9cfe-ff43-5fb8-b6c7-38120ead002c" at bounding box center [499, 431] width 271 height 16
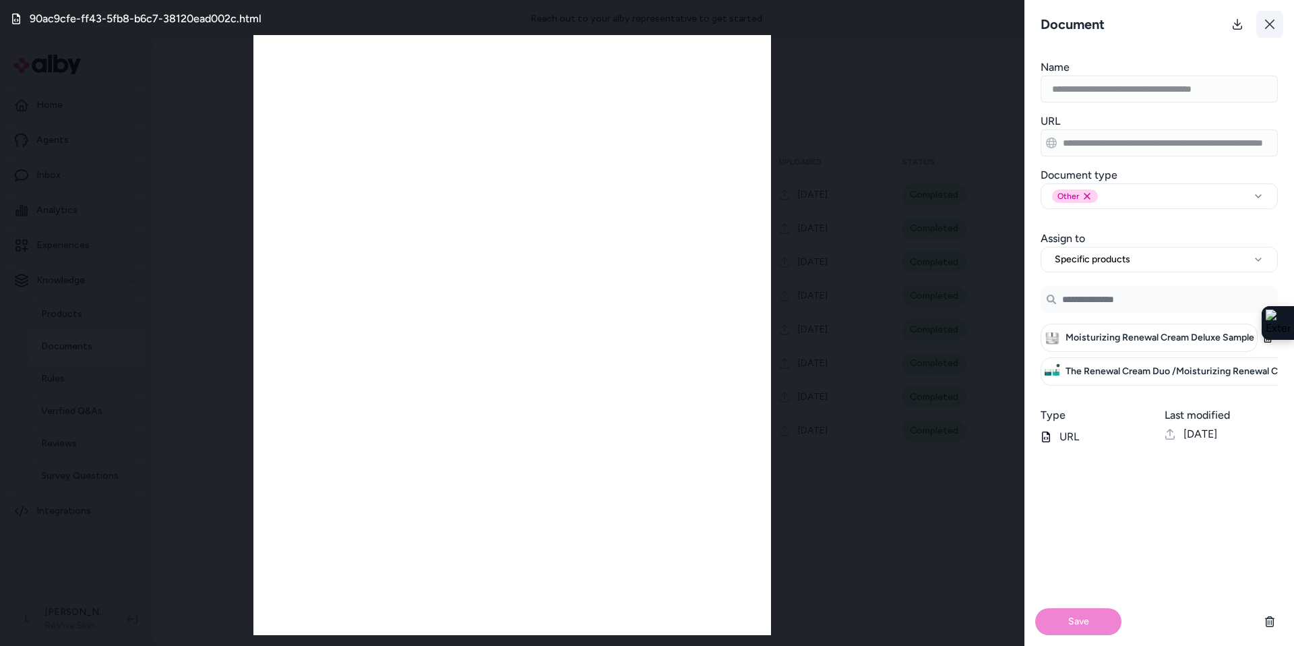
click at [1275, 28] on button at bounding box center [1269, 24] width 27 height 27
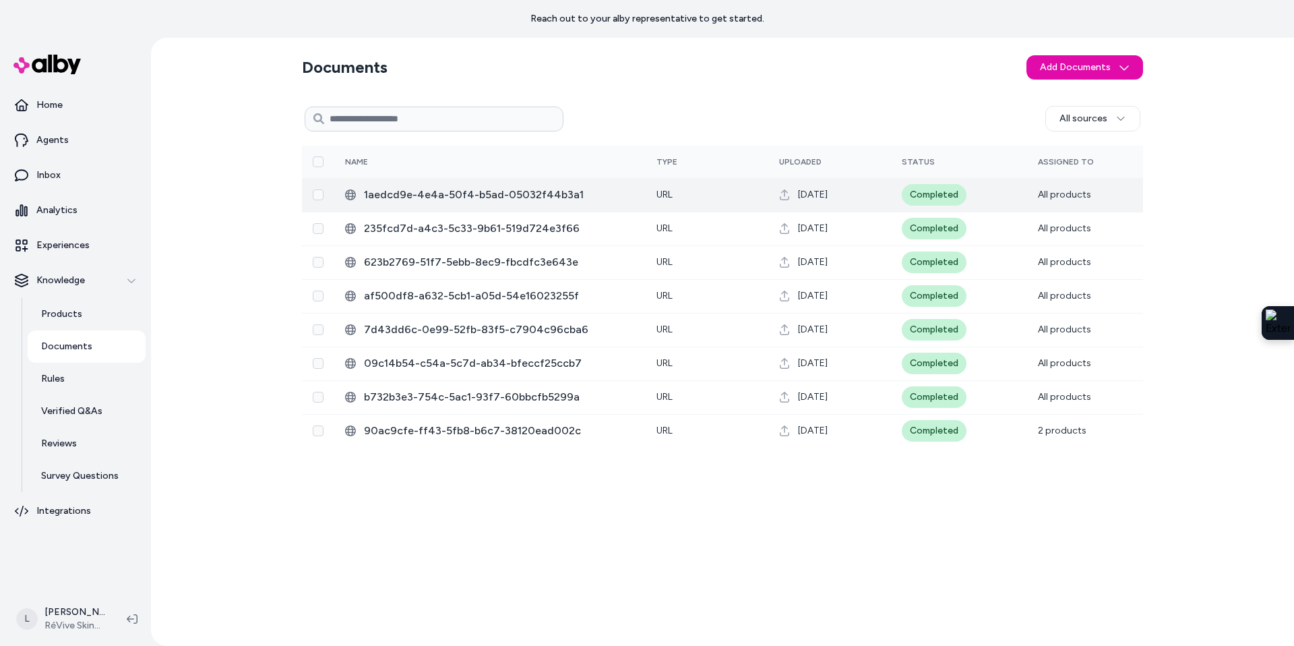
click at [611, 197] on span "1aedcd9e-4e4a-50f4-b5ad-05032f44b3a1" at bounding box center [499, 195] width 271 height 16
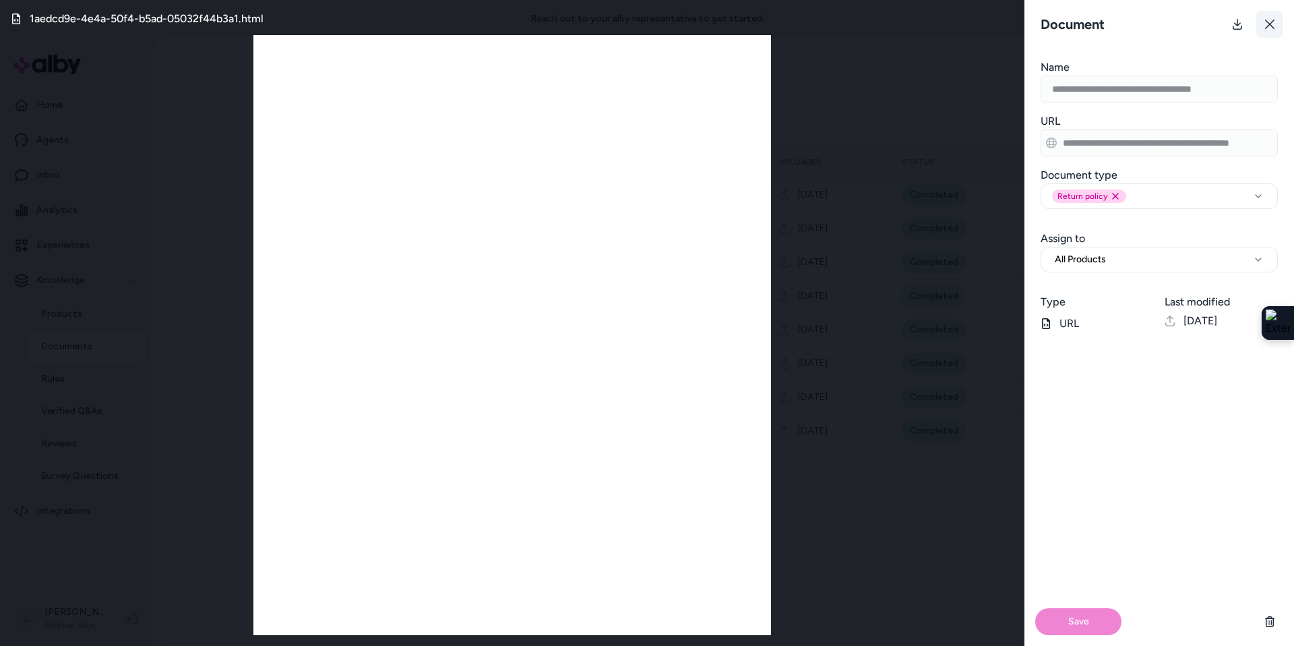
click at [1265, 24] on icon at bounding box center [1269, 24] width 11 height 11
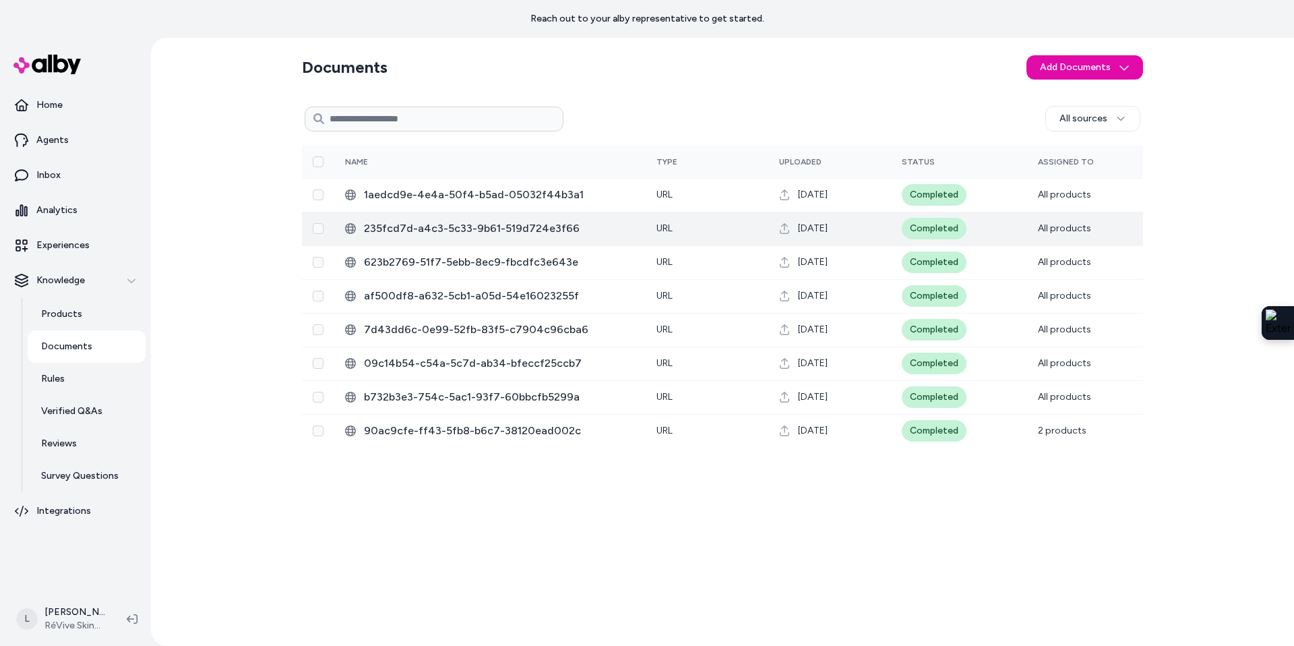
click at [603, 226] on span "235fcd7d-a4c3-5c33-9b61-519d724e3f66" at bounding box center [499, 228] width 271 height 16
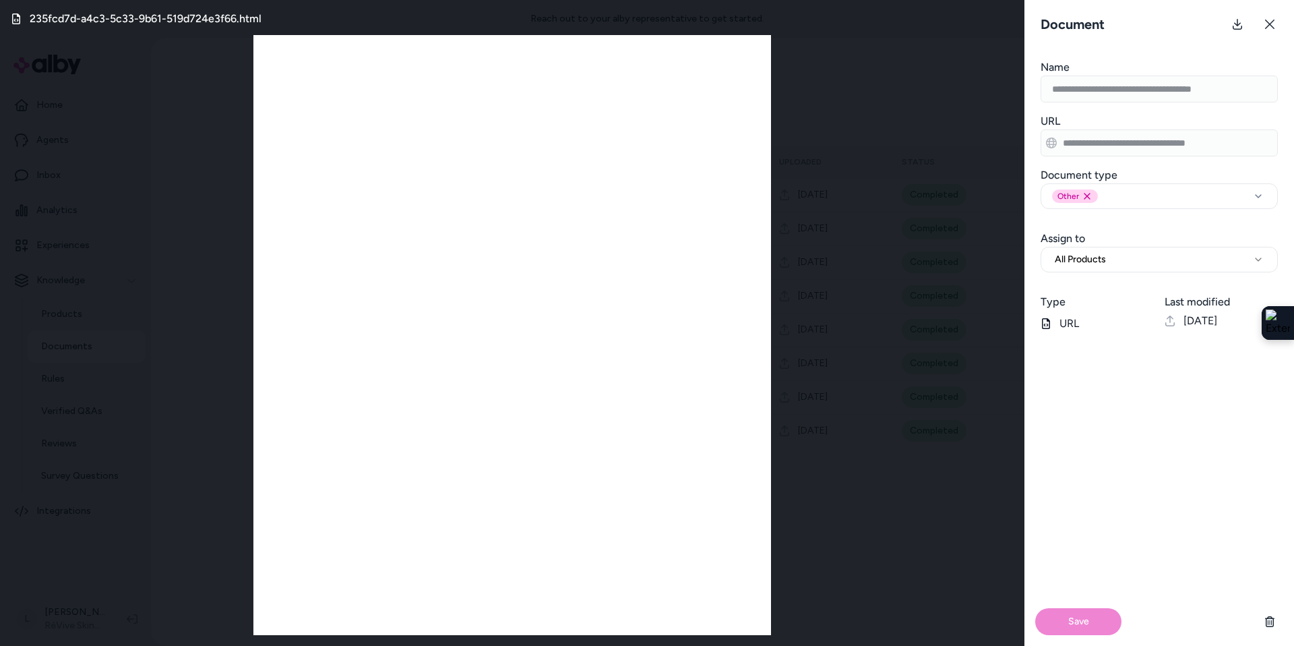
click at [1275, 20] on button at bounding box center [1269, 24] width 27 height 27
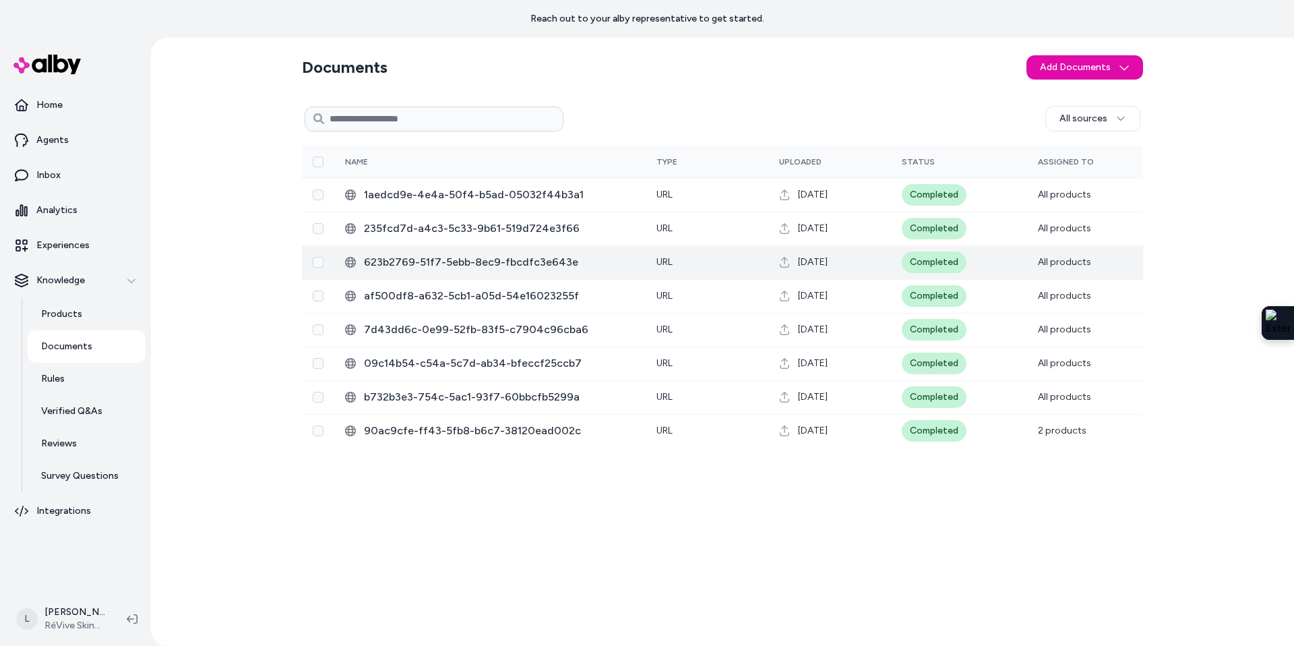
click at [576, 258] on span "623b2769-51f7-5ebb-8ec9-fbcdfc3e643e" at bounding box center [499, 262] width 271 height 16
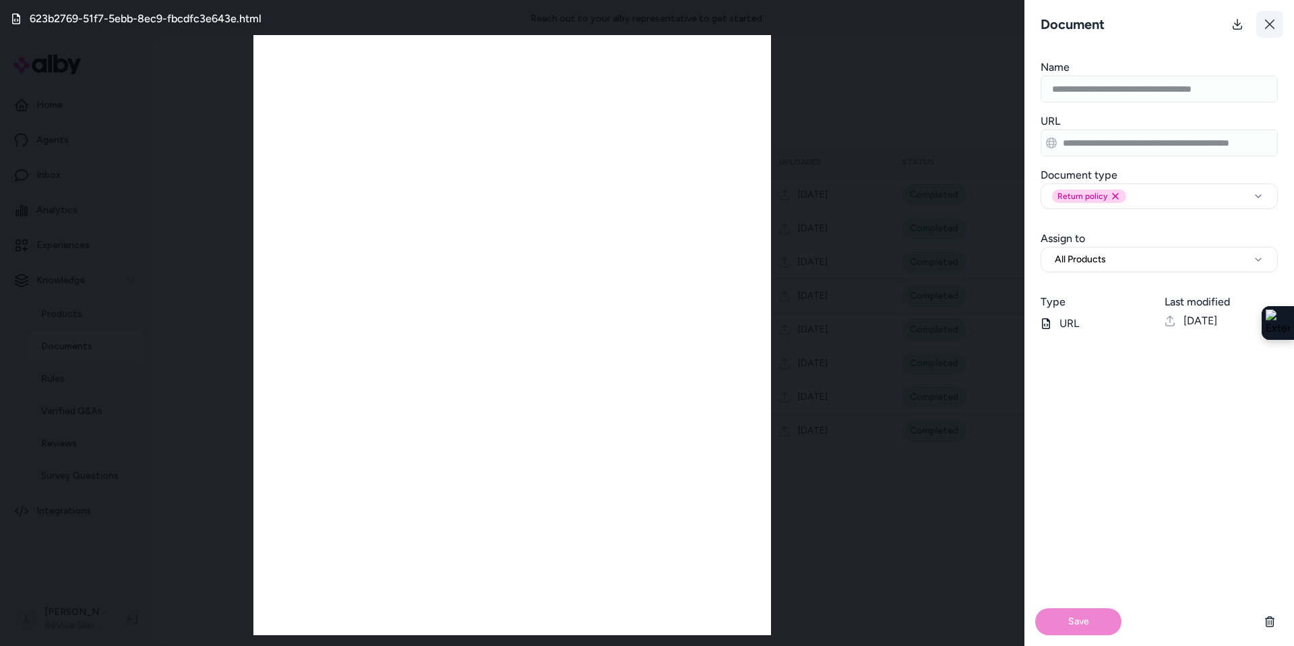
click at [1274, 20] on icon at bounding box center [1269, 24] width 11 height 11
